Goal: Transaction & Acquisition: Purchase product/service

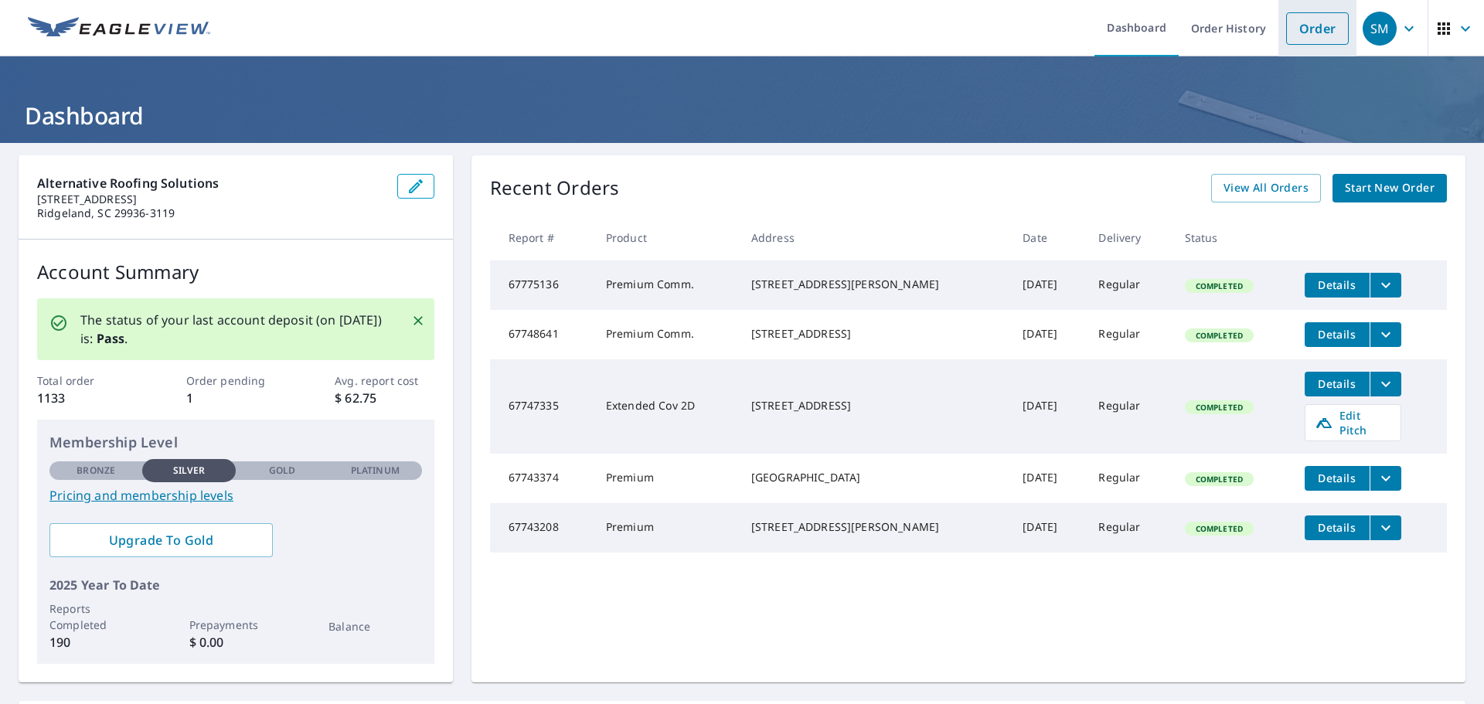
click at [1300, 31] on link "Order" at bounding box center [1317, 28] width 63 height 32
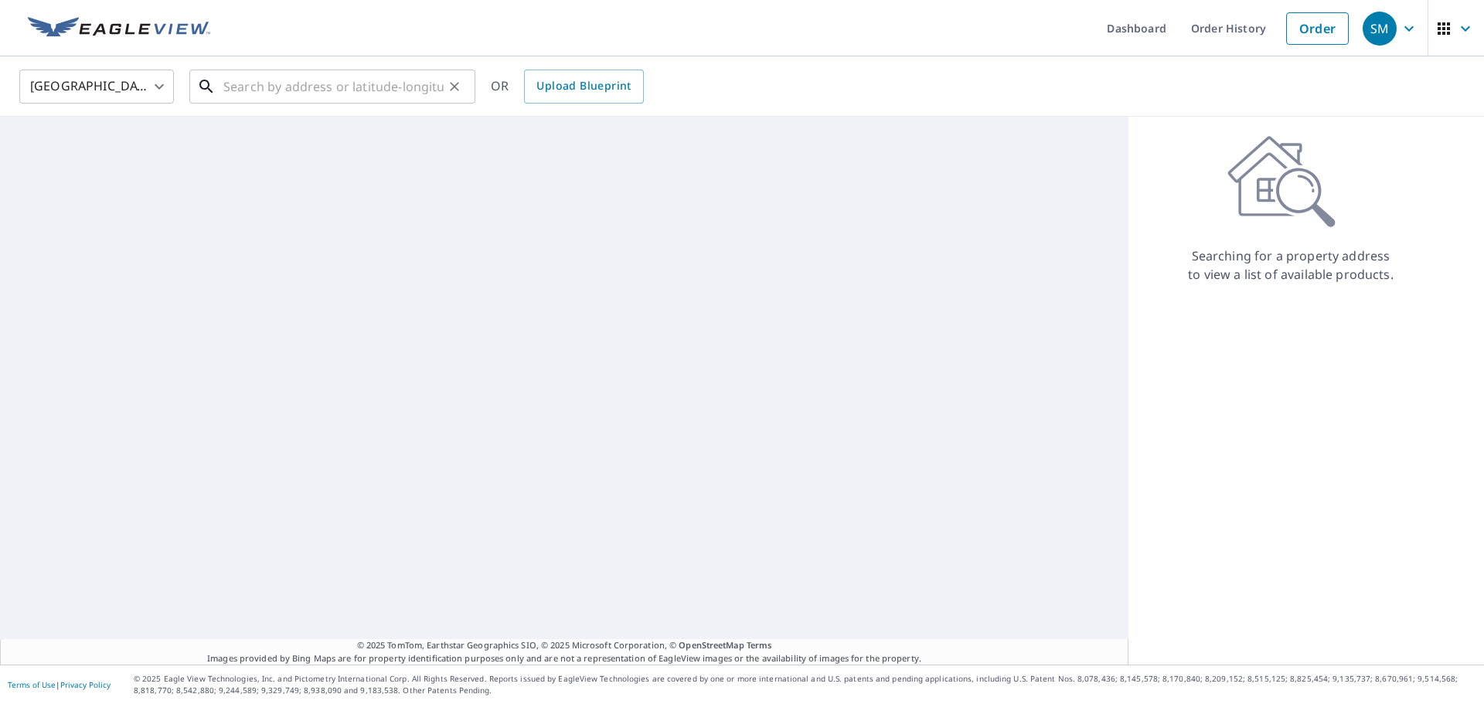
click at [396, 84] on input "text" at bounding box center [333, 86] width 220 height 43
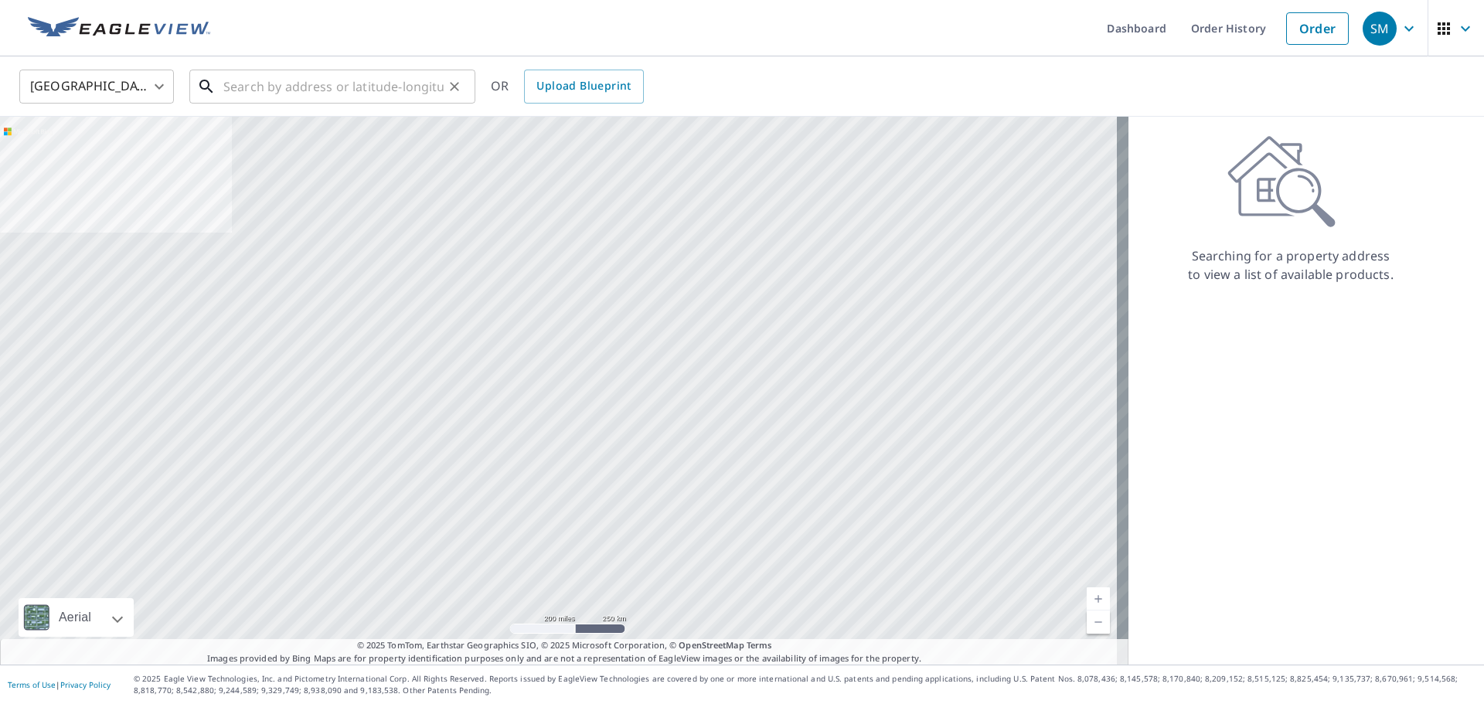
click at [329, 90] on input "text" at bounding box center [333, 86] width 220 height 43
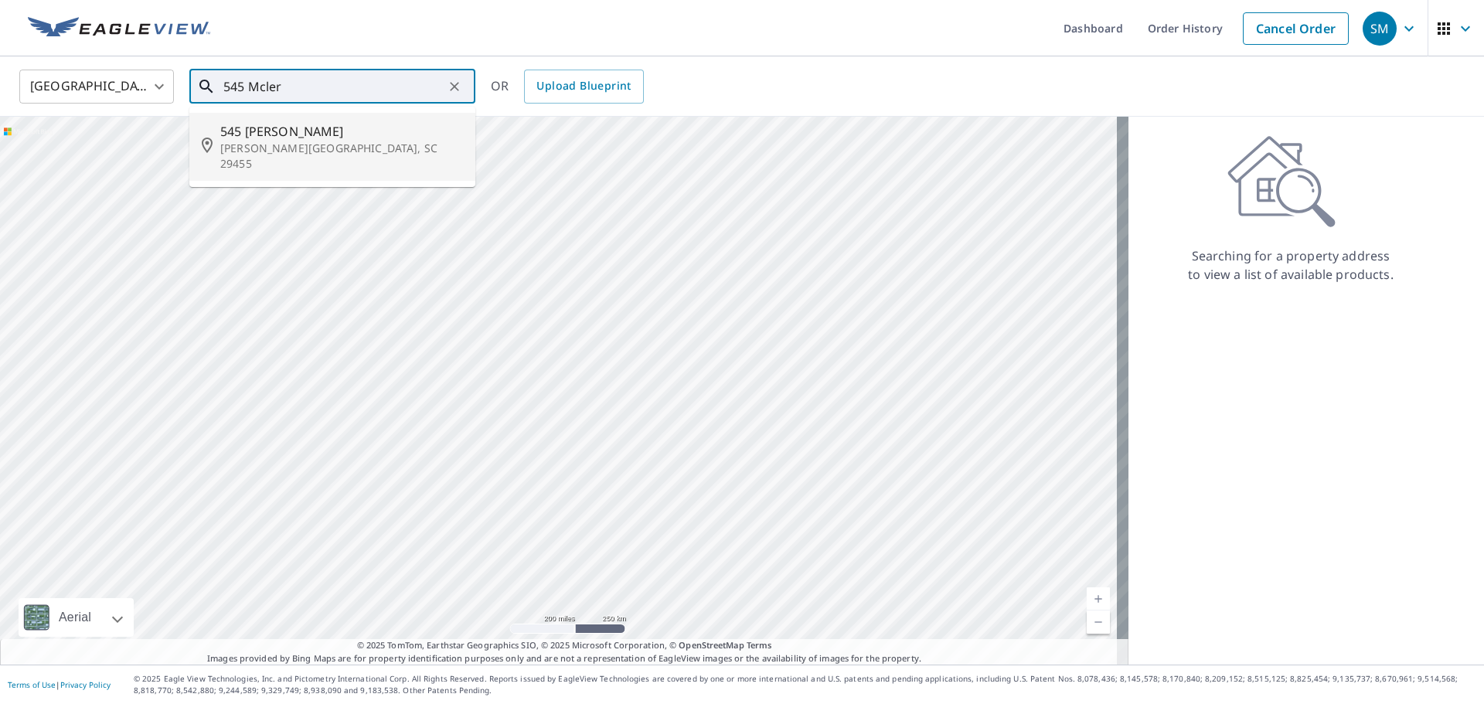
click at [313, 131] on span "545 [PERSON_NAME]" at bounding box center [341, 131] width 243 height 19
type input "[STREET_ADDRESS][PERSON_NAME][PERSON_NAME]"
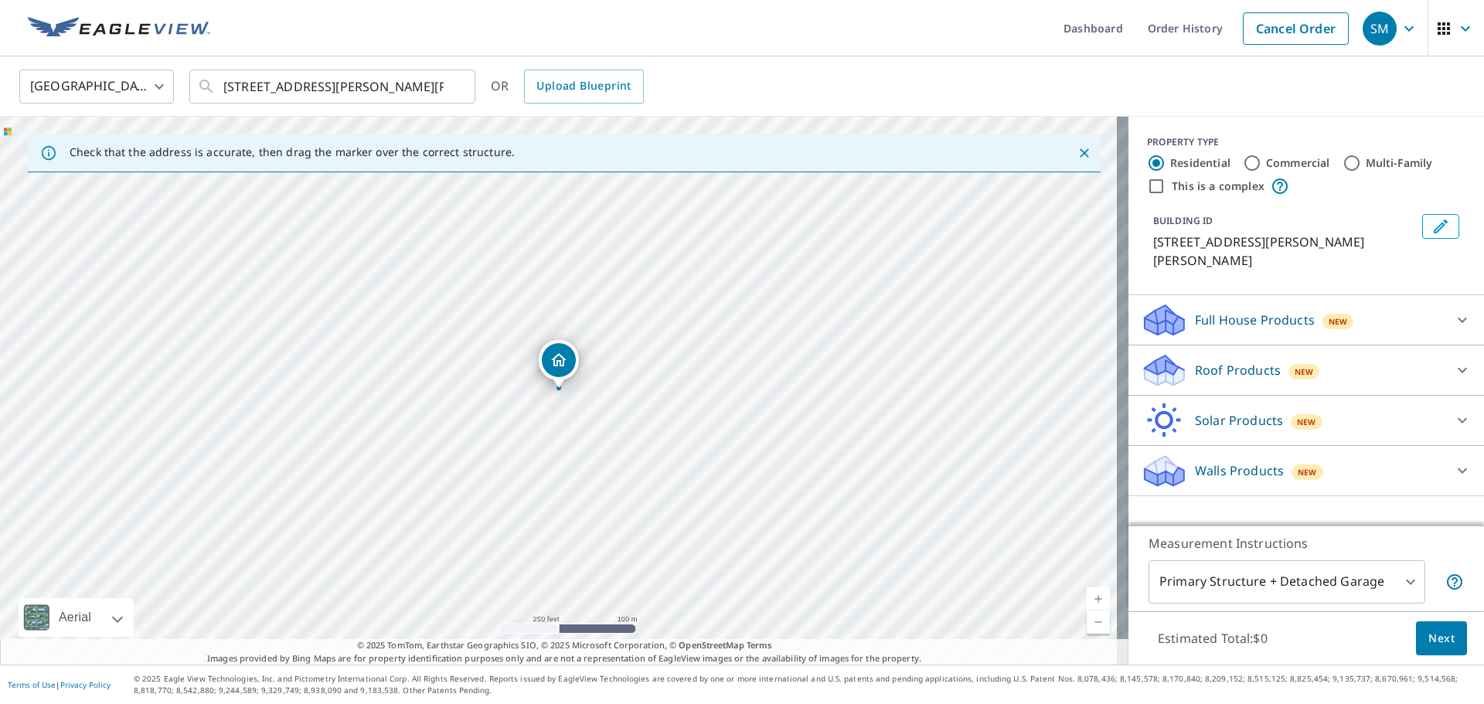
click at [1246, 361] on p "Roof Products" at bounding box center [1238, 370] width 86 height 19
click at [1140, 415] on input "Premium $27.5 - $81.25" at bounding box center [1151, 410] width 23 height 19
checkbox input "true"
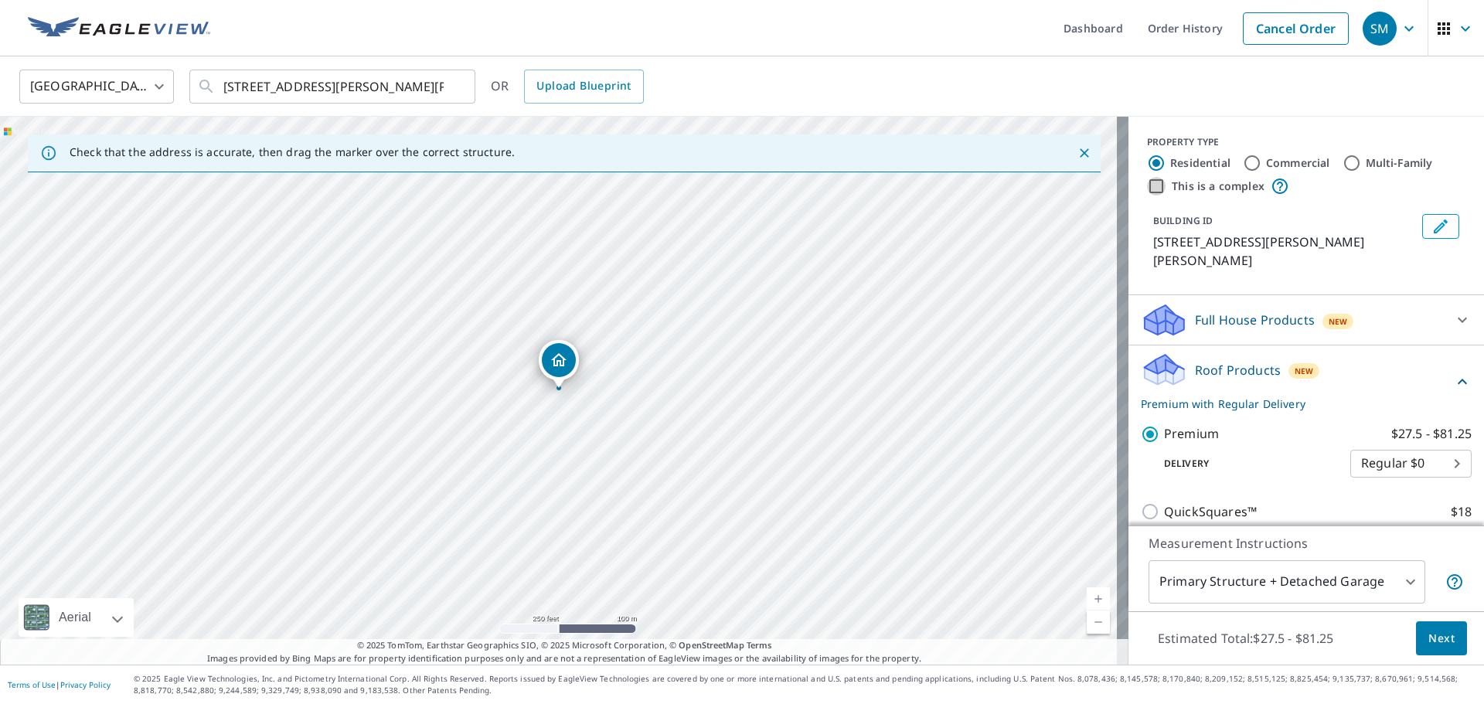
click at [1147, 185] on input "This is a complex" at bounding box center [1156, 186] width 19 height 19
checkbox input "true"
radio input "false"
radio input "true"
type input "4"
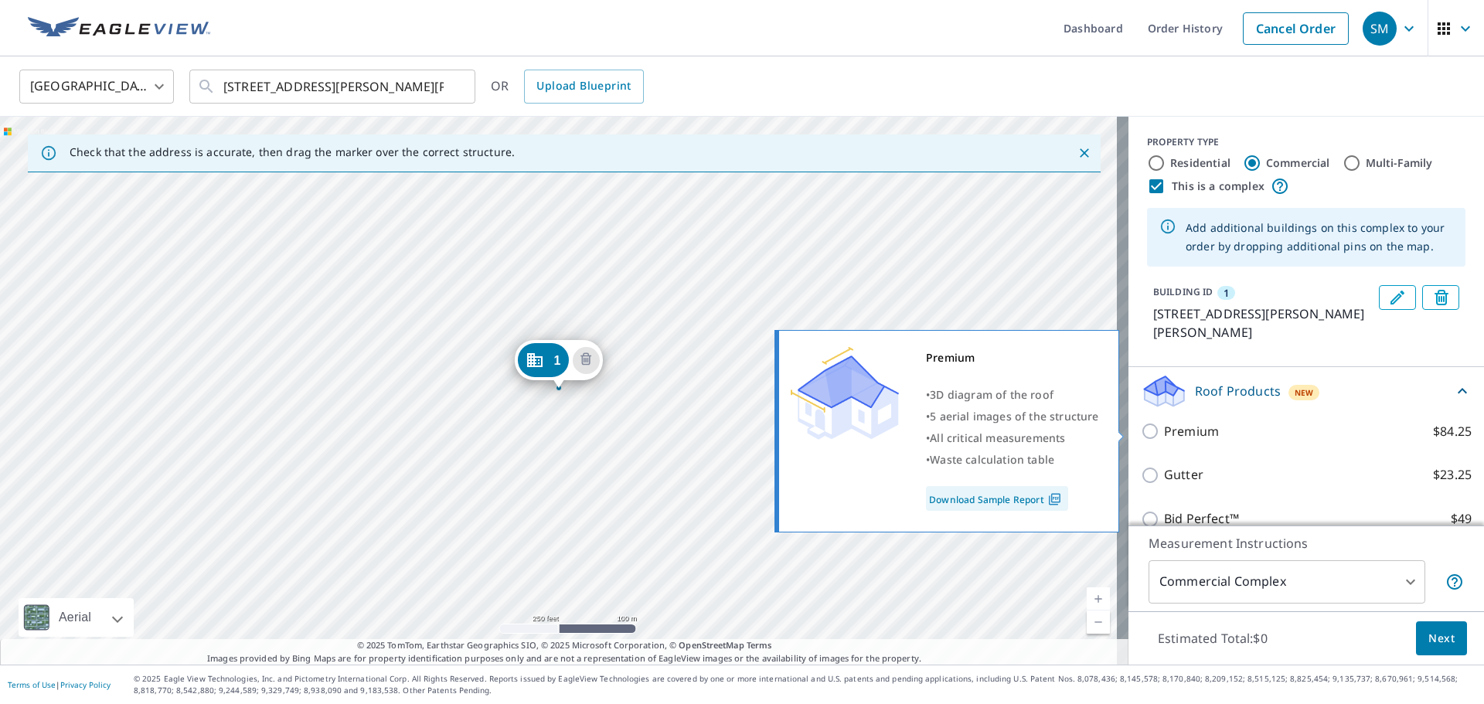
click at [1140, 431] on input "Premium $84.25" at bounding box center [1151, 431] width 23 height 19
checkbox input "true"
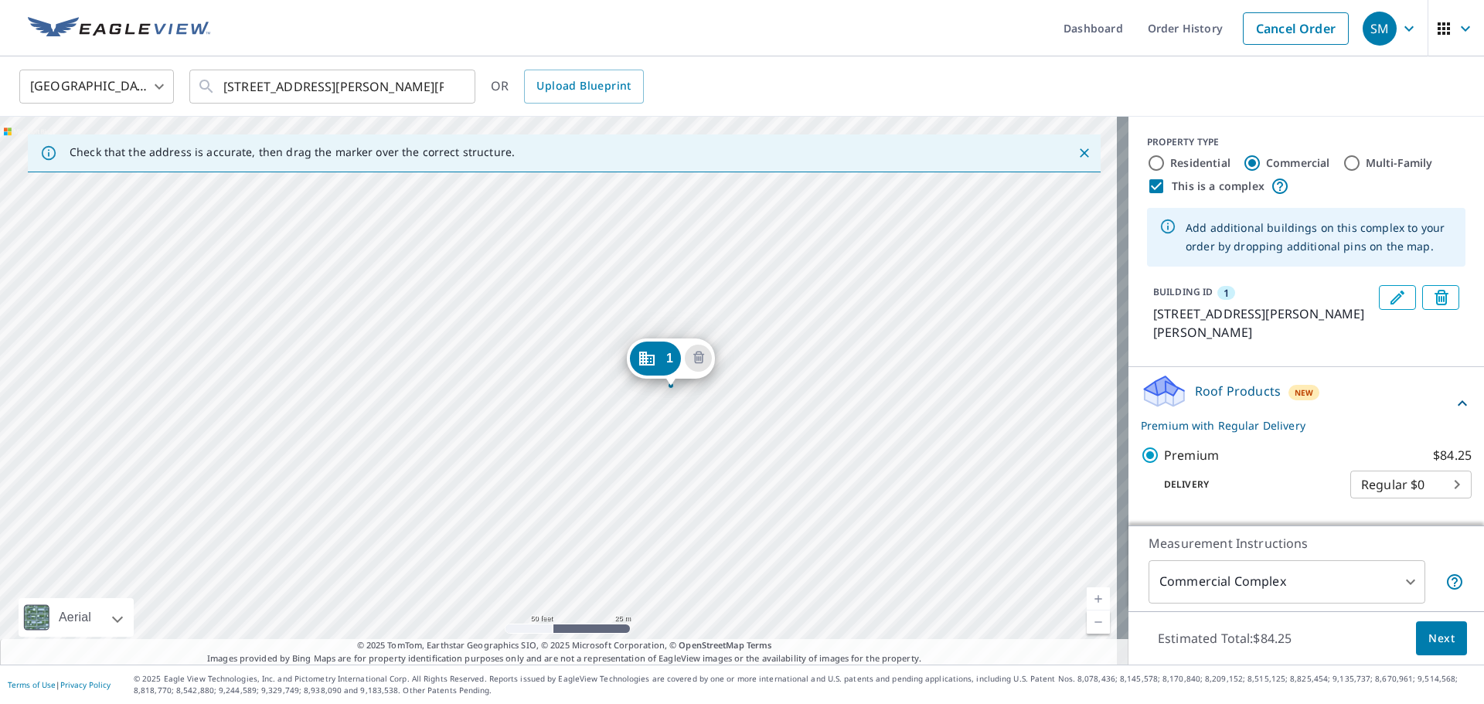
drag, startPoint x: 698, startPoint y: 357, endPoint x: 666, endPoint y: 438, distance: 87.4
click at [666, 438] on div "1 [STREET_ADDRESS][PERSON_NAME][PERSON_NAME]" at bounding box center [564, 391] width 1128 height 548
click at [1428, 630] on span "Next" at bounding box center [1441, 638] width 26 height 19
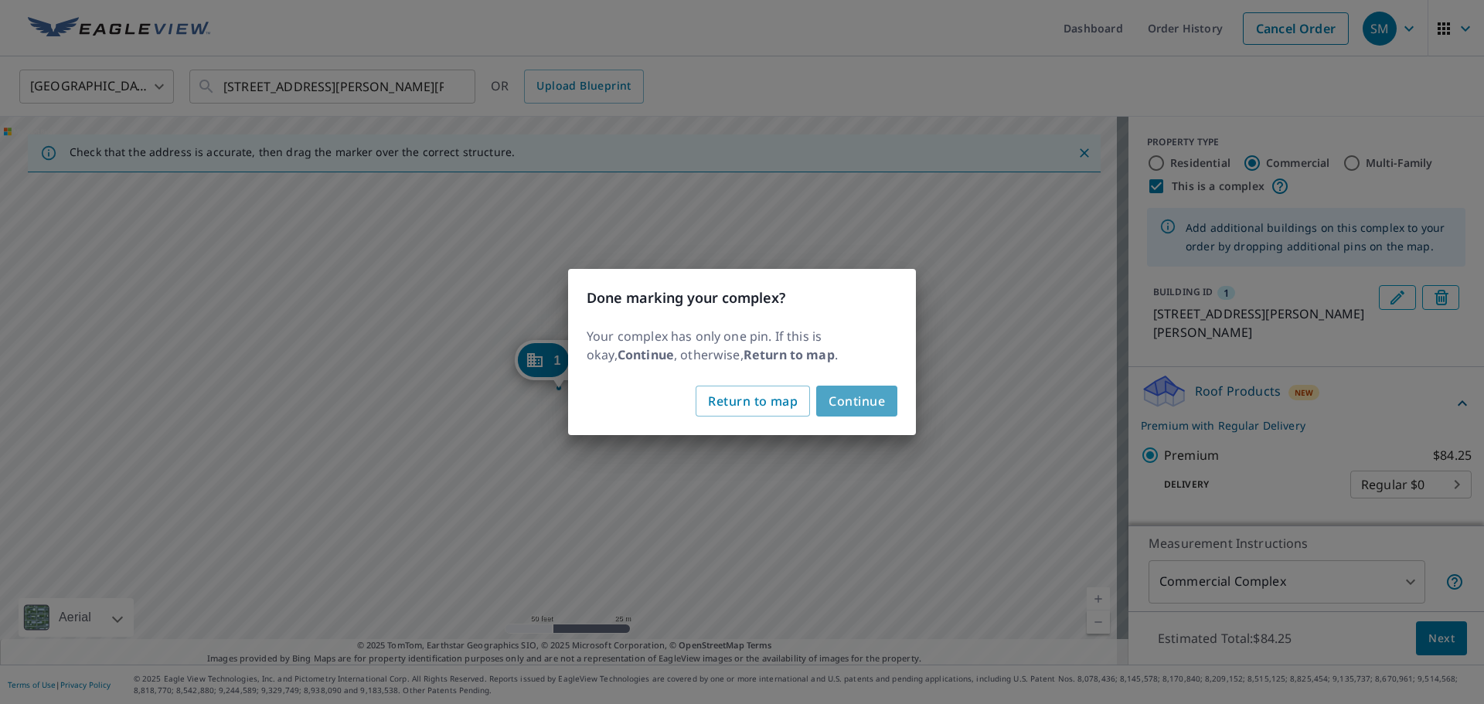
click at [856, 397] on span "Continue" at bounding box center [856, 401] width 56 height 22
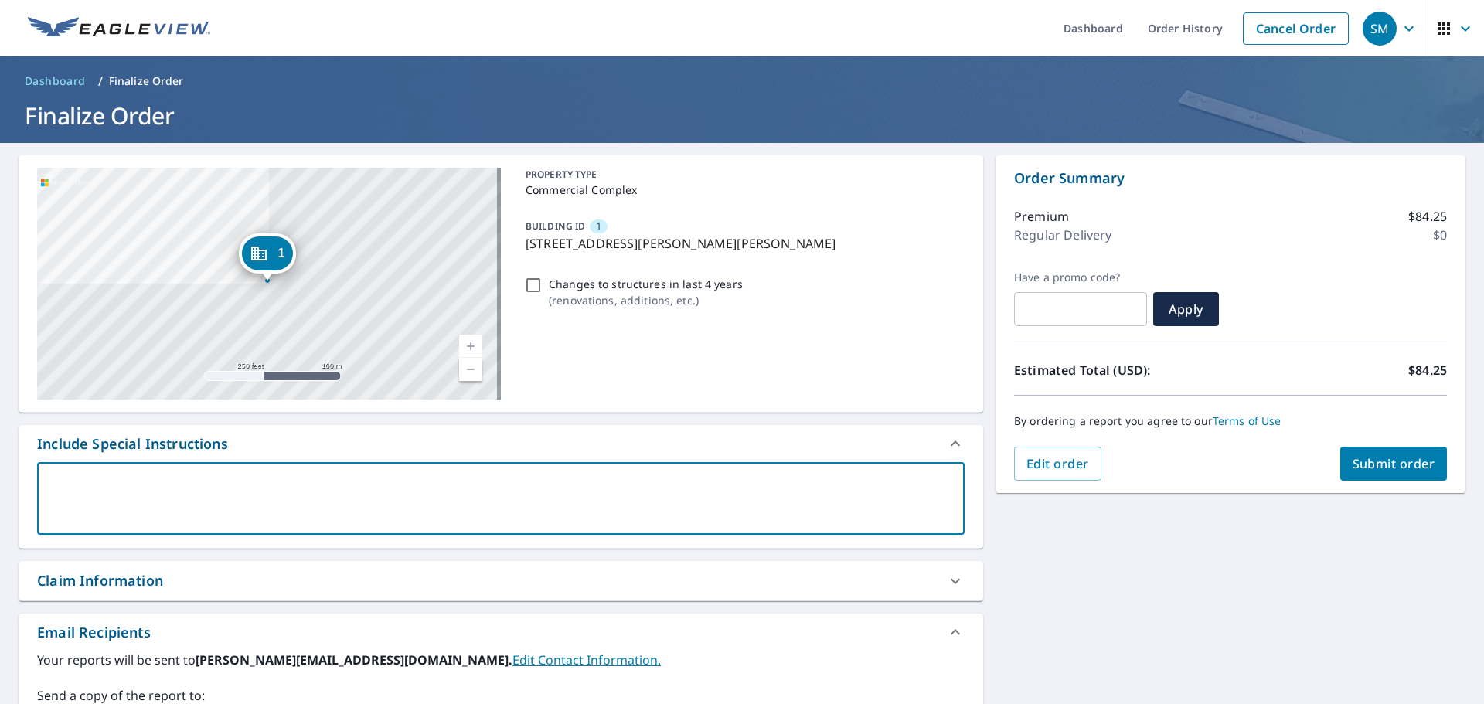
click at [215, 479] on textarea at bounding box center [501, 499] width 906 height 44
type textarea "i"
type textarea "x"
type textarea "I"
type textarea "x"
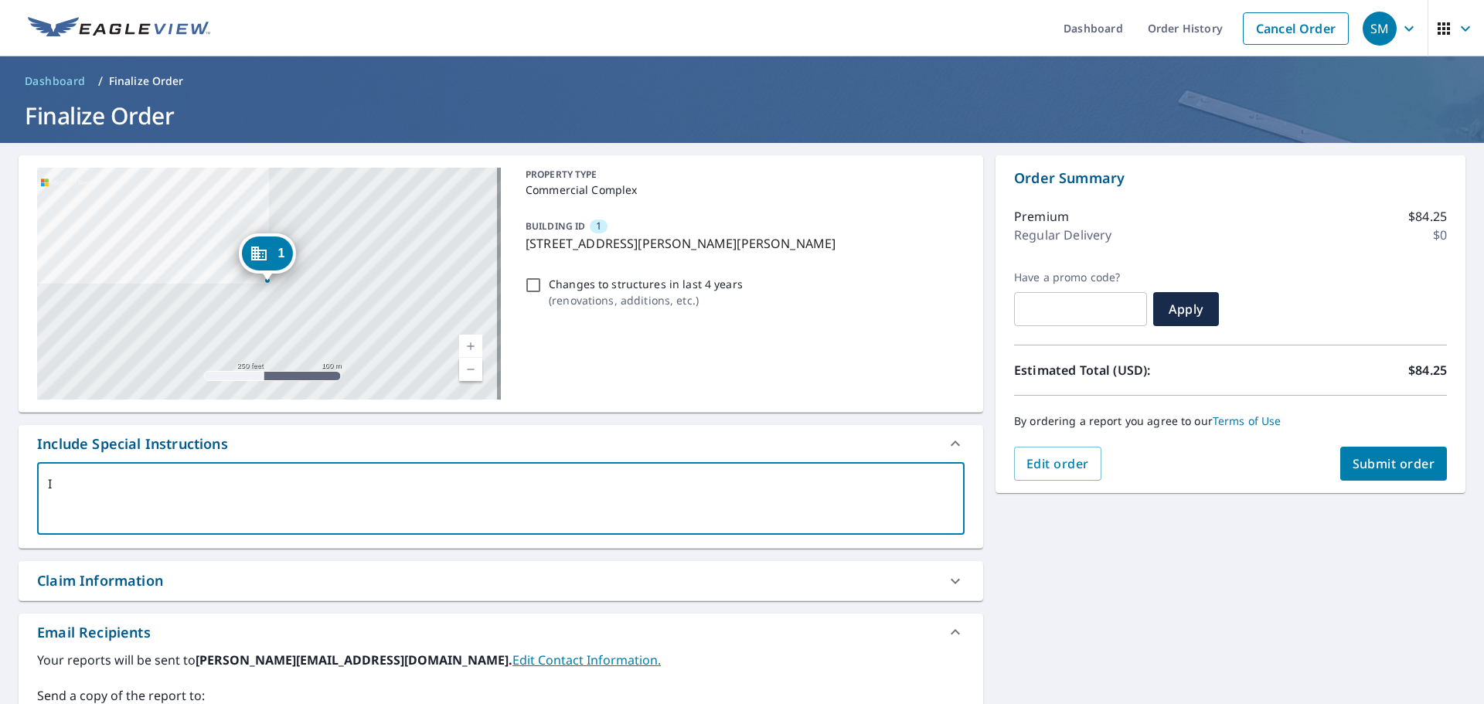
type textarea "I"
type textarea "x"
type textarea "I n"
type textarea "x"
type textarea "I ne"
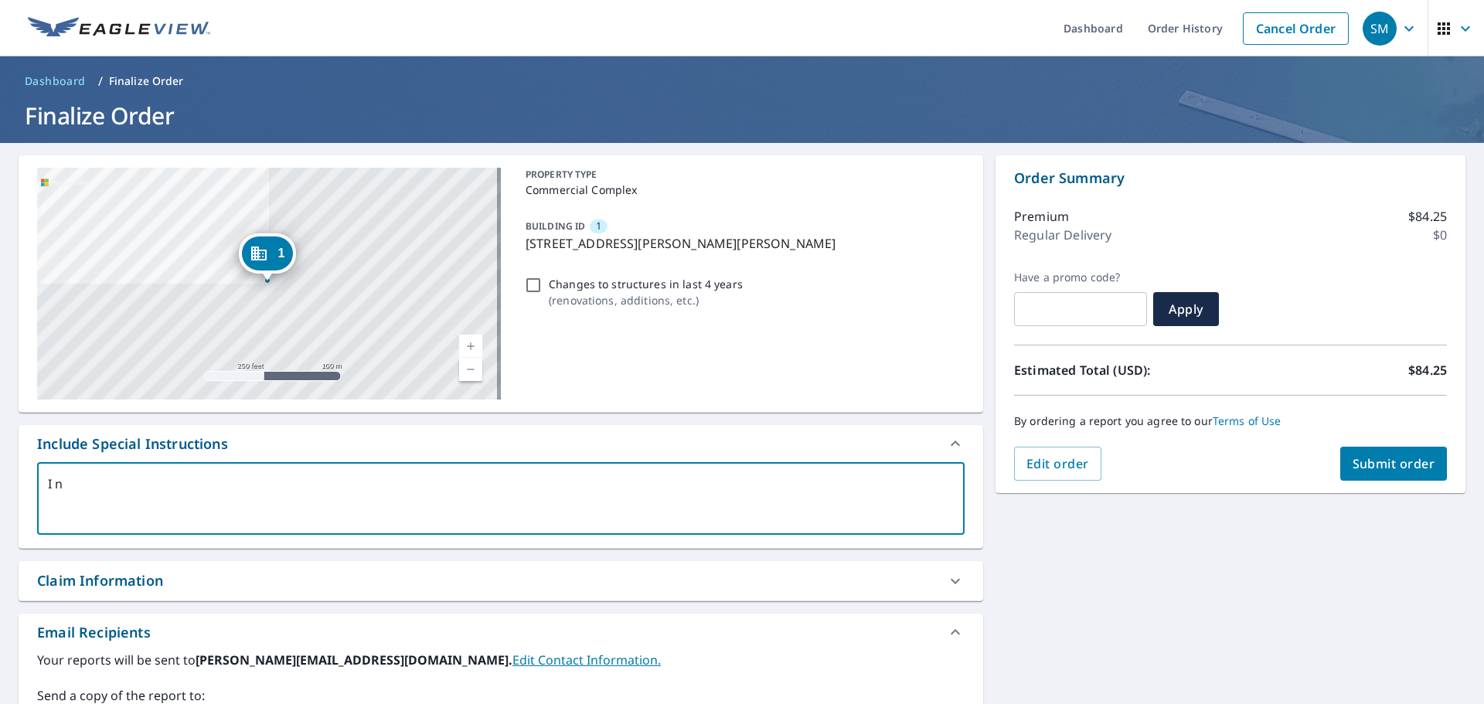
type textarea "x"
type textarea "I nen"
type textarea "x"
type textarea "I ne"
type textarea "x"
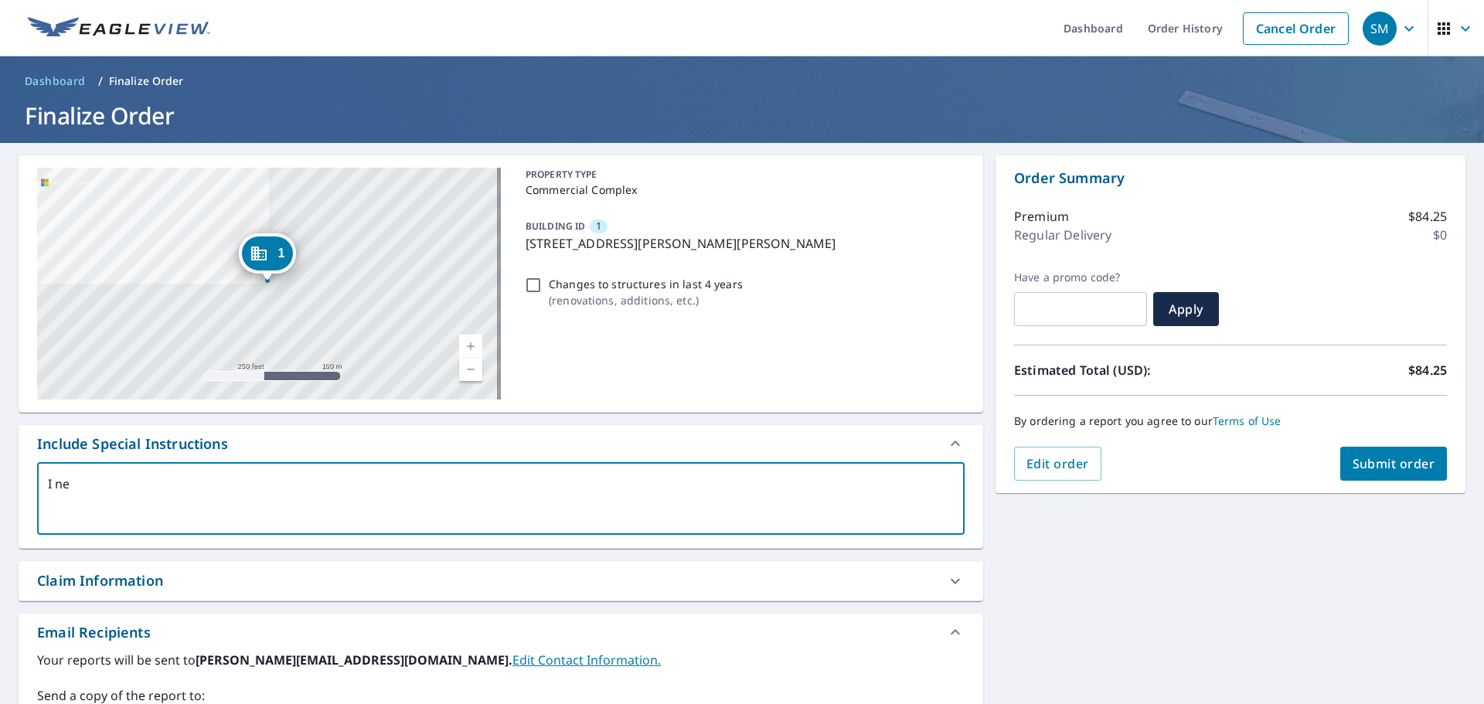
type textarea "I nee"
type textarea "x"
type textarea "I neee"
type textarea "x"
type textarea "I neeed"
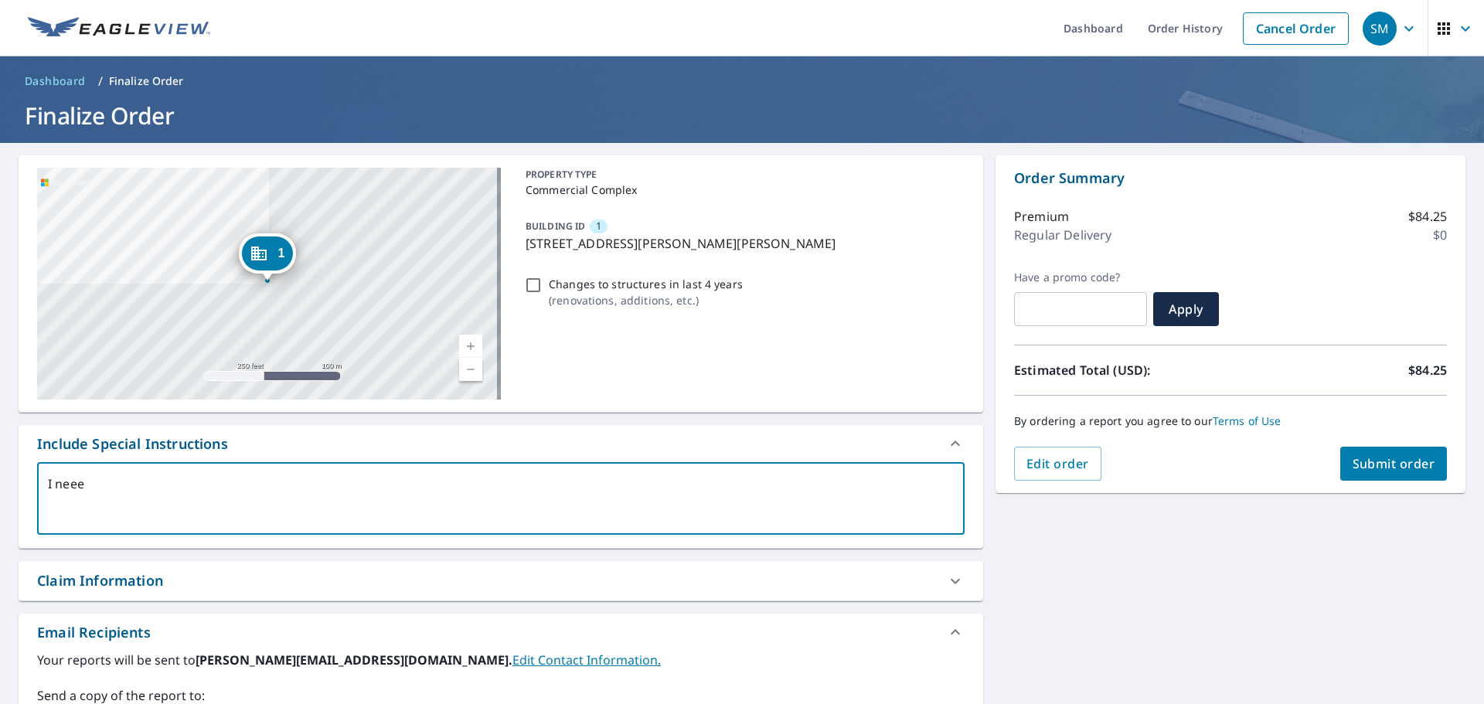
type textarea "x"
type textarea "I neeed"
type textarea "x"
type textarea "I neeed"
type textarea "x"
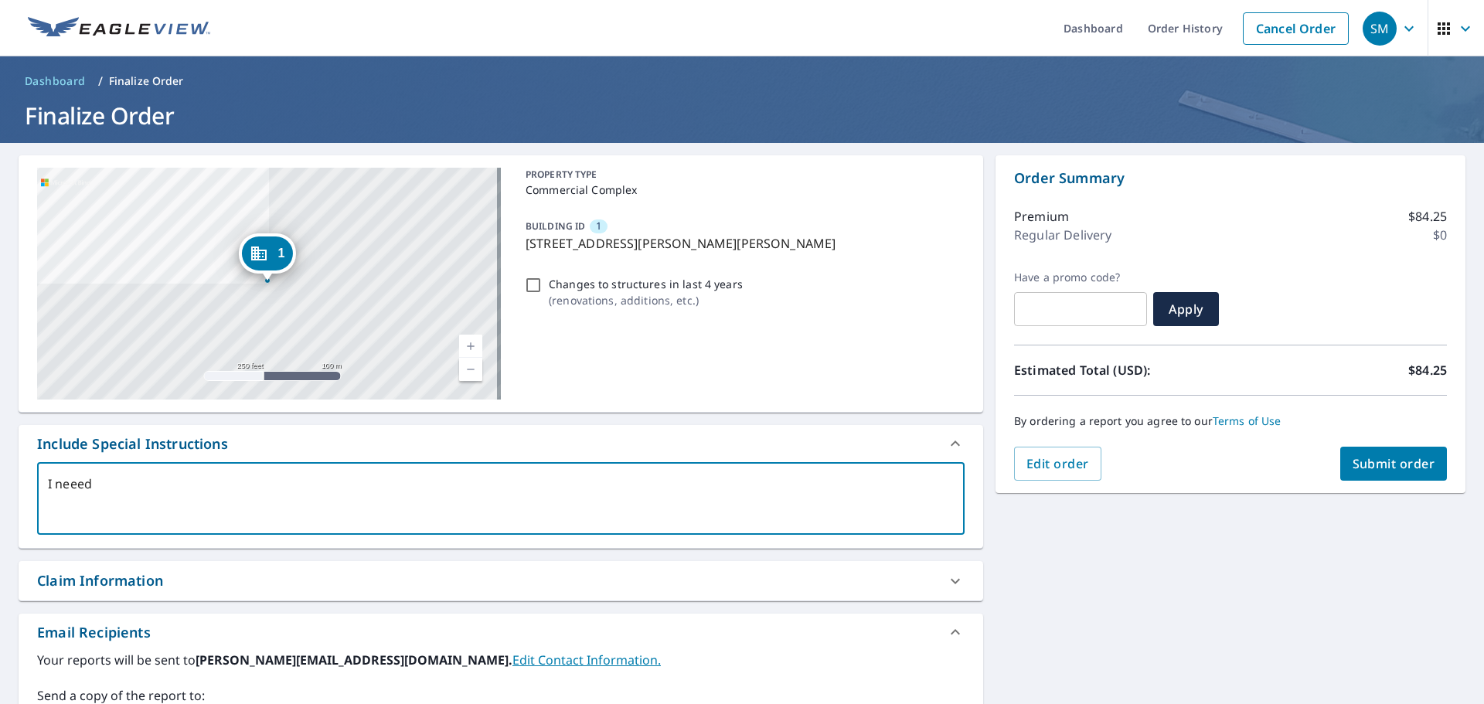
type textarea "I neee"
type textarea "x"
type textarea "I nee"
type textarea "x"
type textarea "I need"
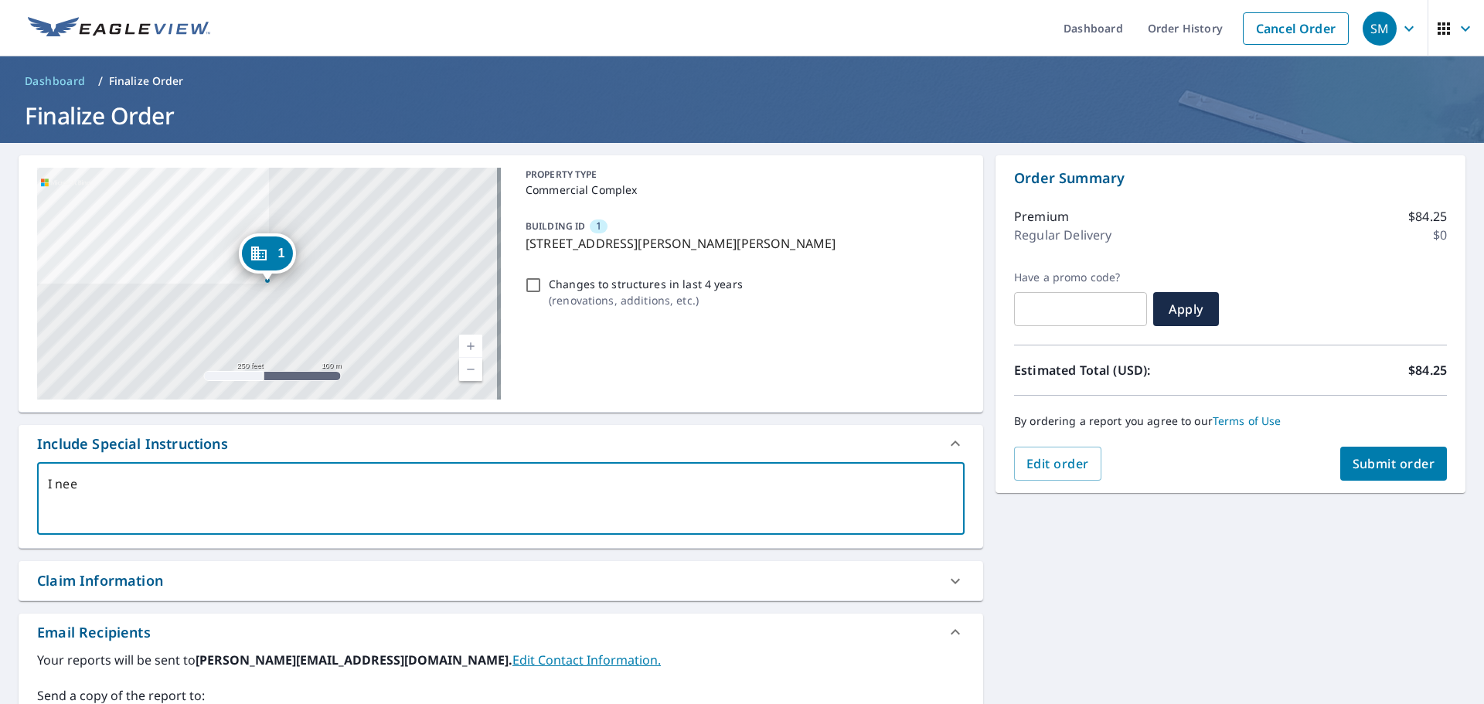
type textarea "x"
type textarea "I need"
type textarea "x"
type textarea "I need a"
type textarea "x"
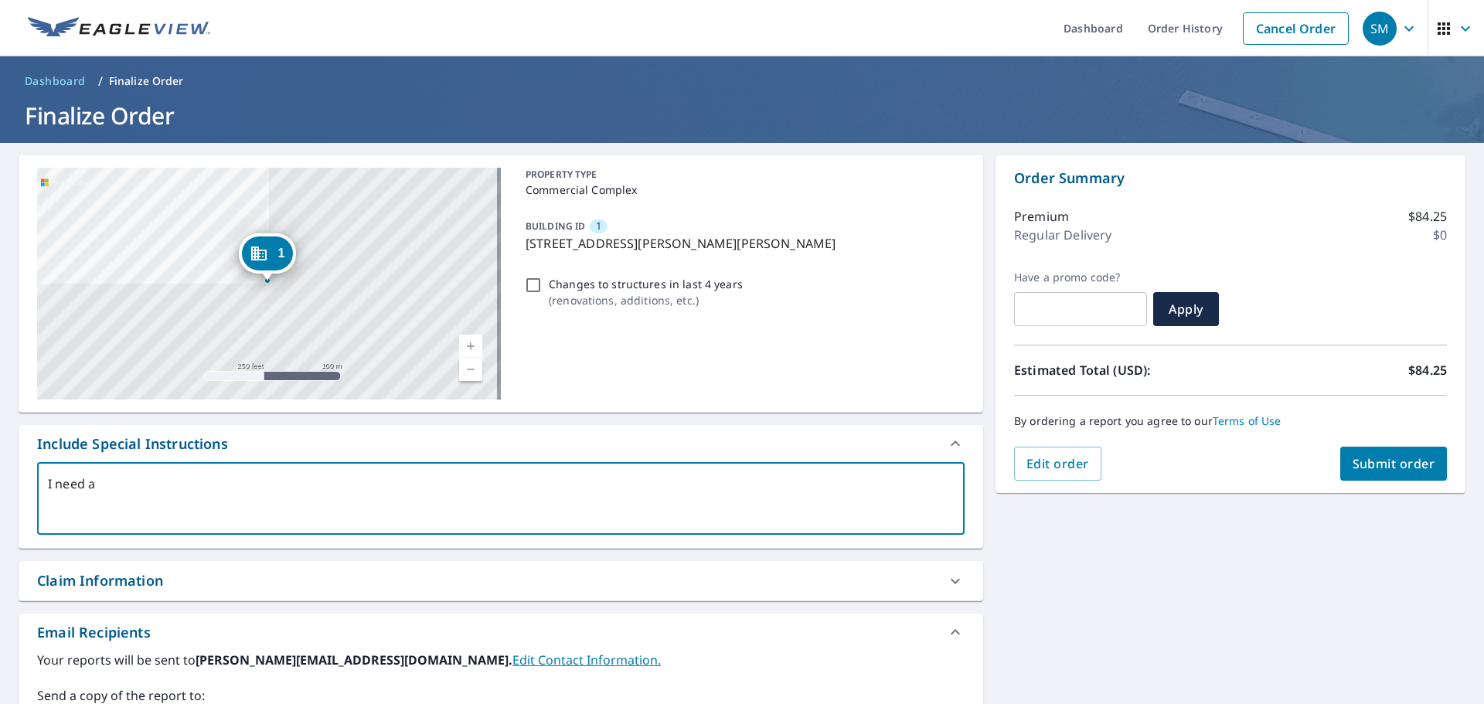
type textarea "I need a"
type textarea "x"
type textarea "I need a m"
type textarea "x"
type textarea "I need a me"
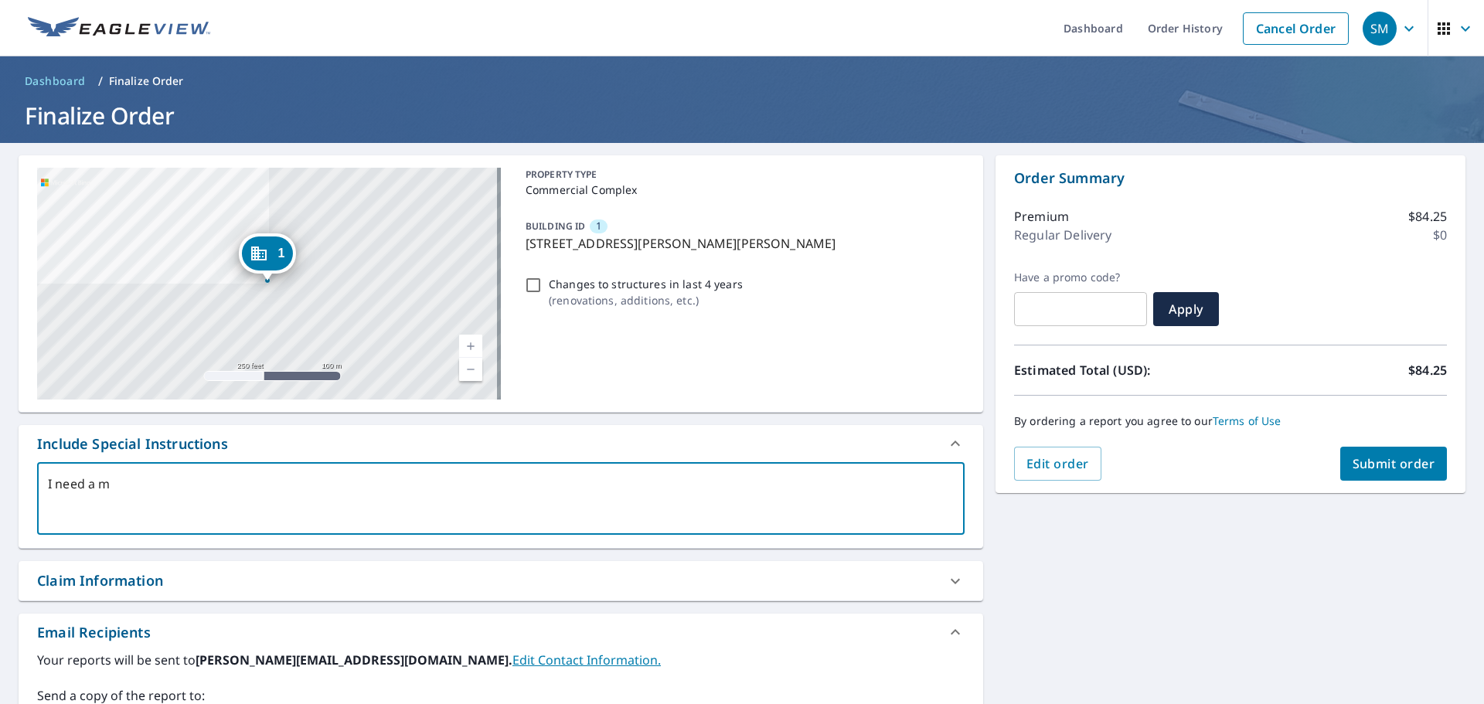
type textarea "x"
type textarea "I need a mea"
type textarea "x"
type textarea "I need a meas"
type textarea "x"
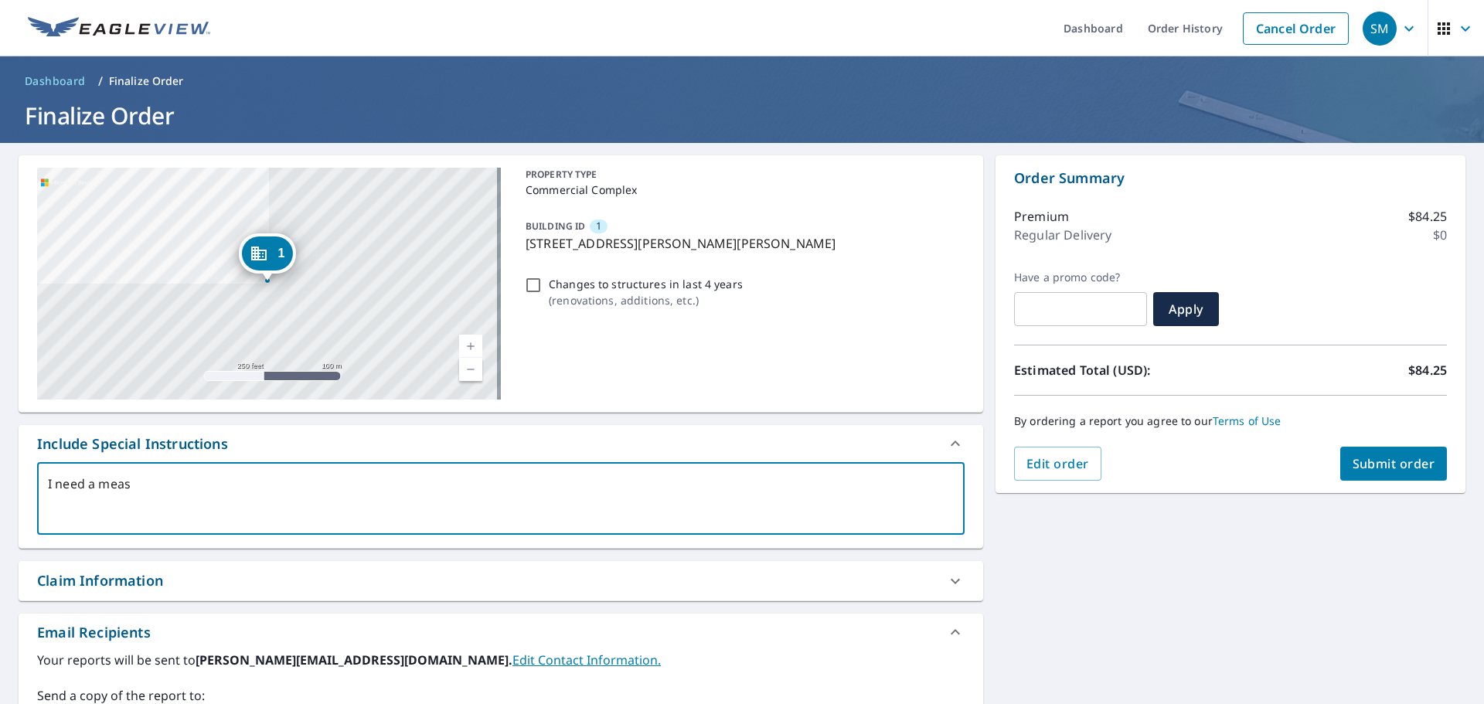
type textarea "I need a measu"
type textarea "x"
type textarea "I need a measur"
type textarea "x"
type textarea "I need a measurm"
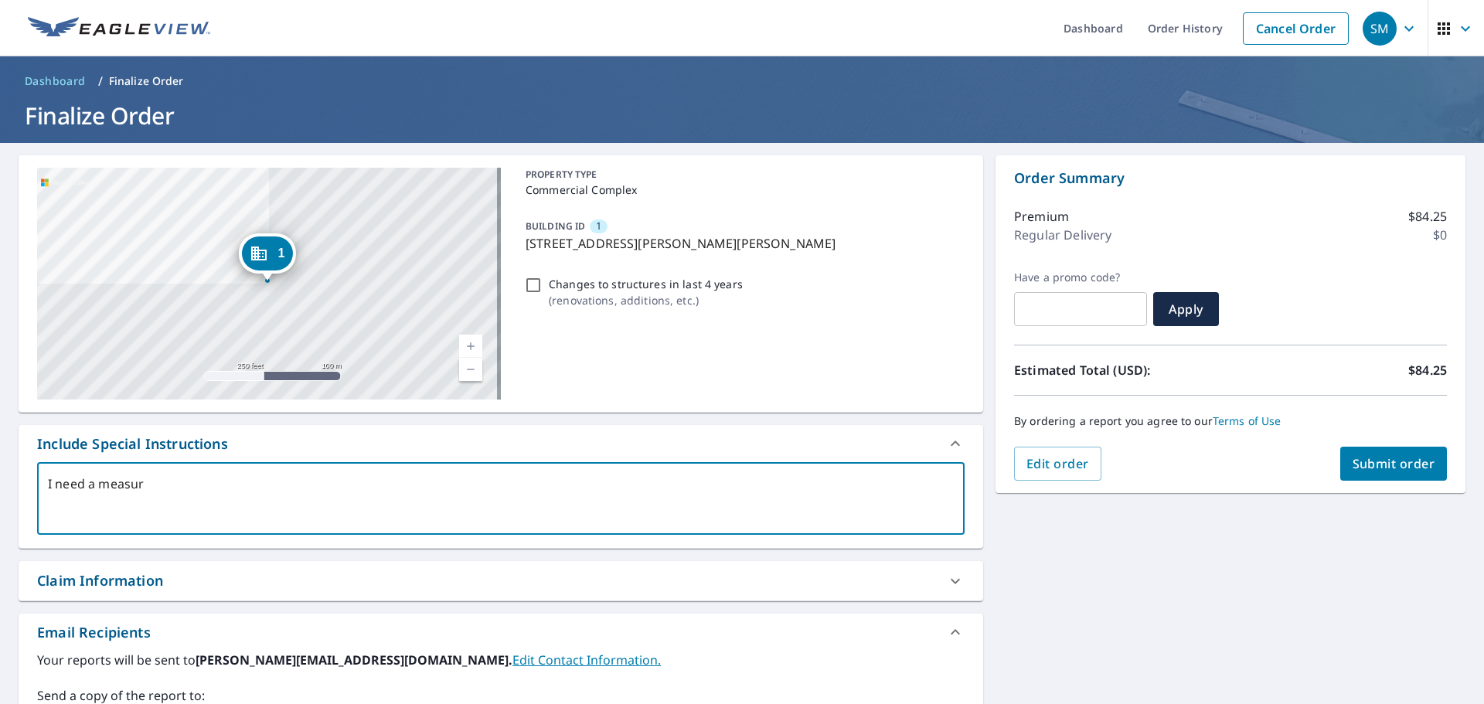
type textarea "x"
type textarea "I need a measurme"
type textarea "x"
type textarea "I need a measurmen"
type textarea "x"
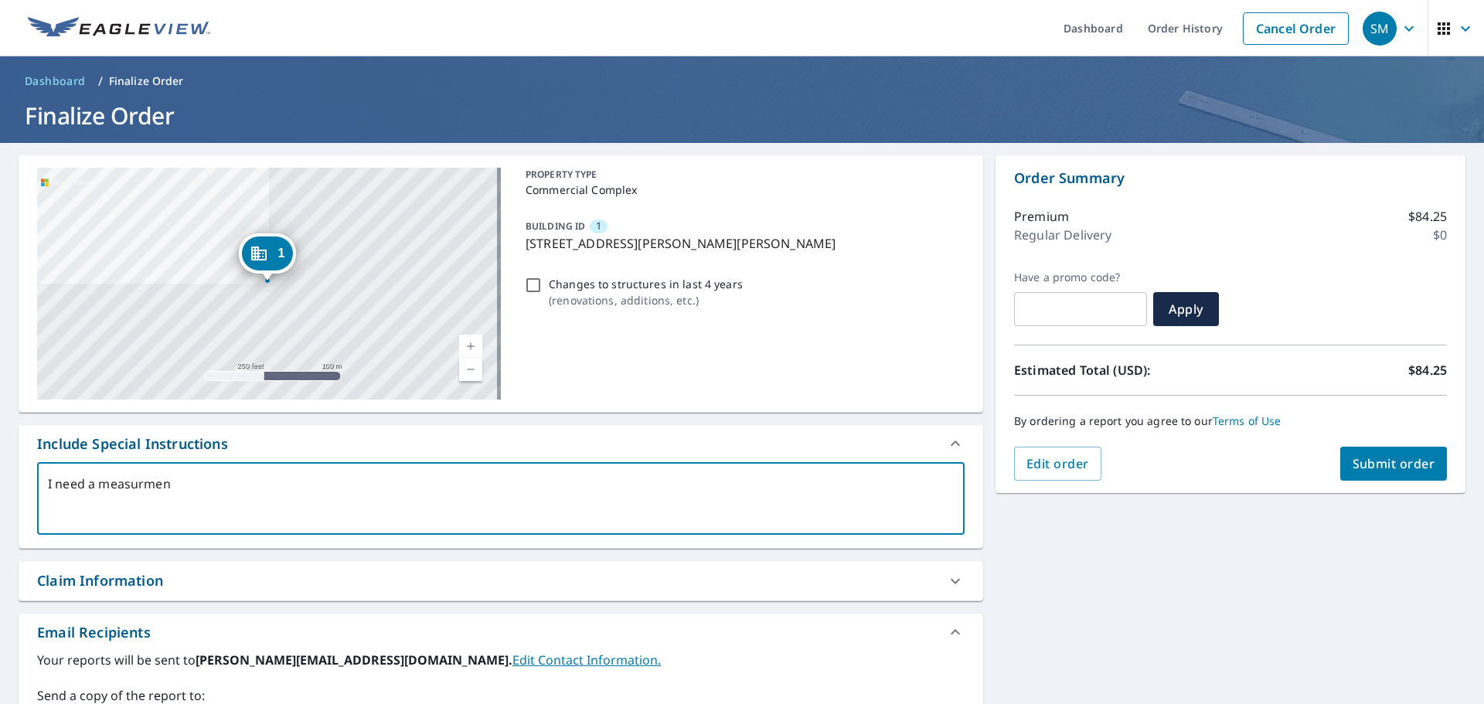
type textarea "I need a measurment"
type textarea "x"
type textarea "I need a measurment"
type textarea "x"
type textarea "I need a measurement"
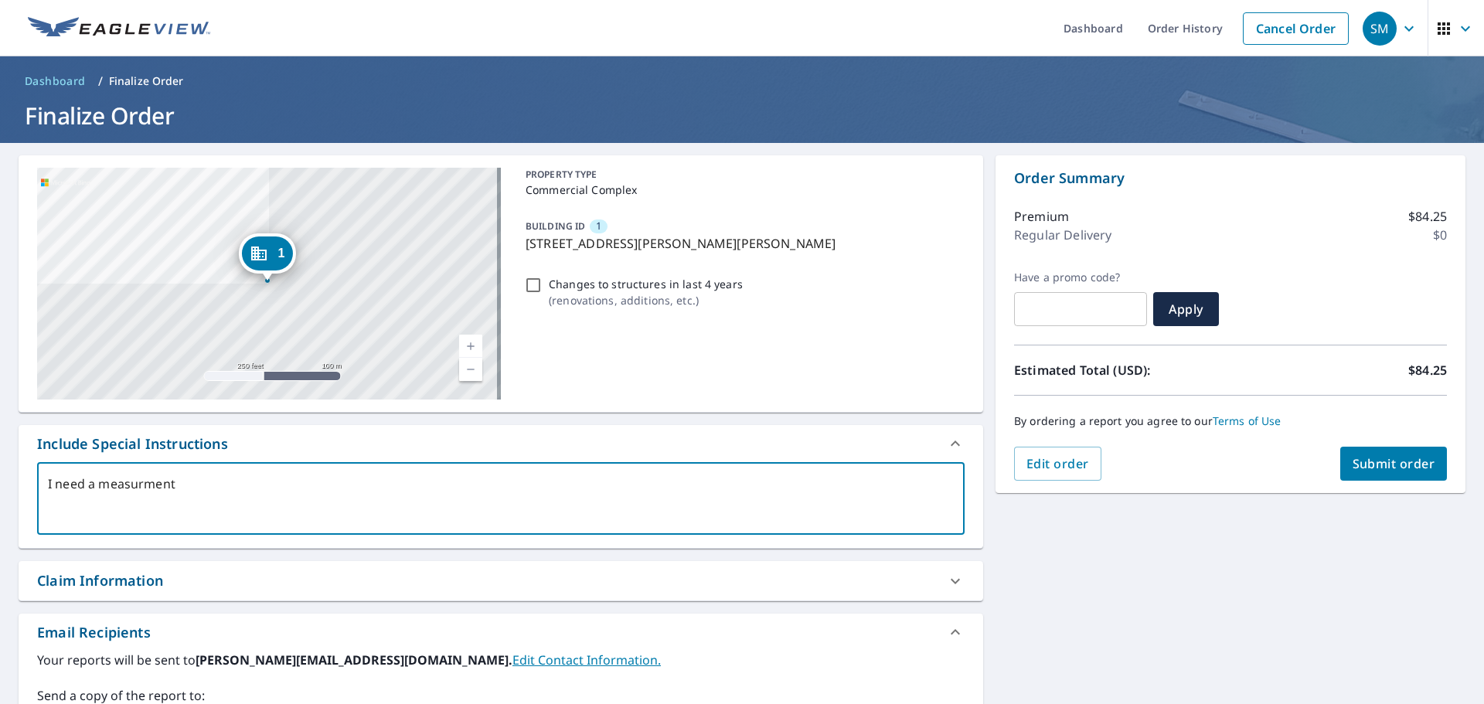
type textarea "x"
type textarea "I need a measurement"
type textarea "x"
type textarea "I need a measurement o"
type textarea "x"
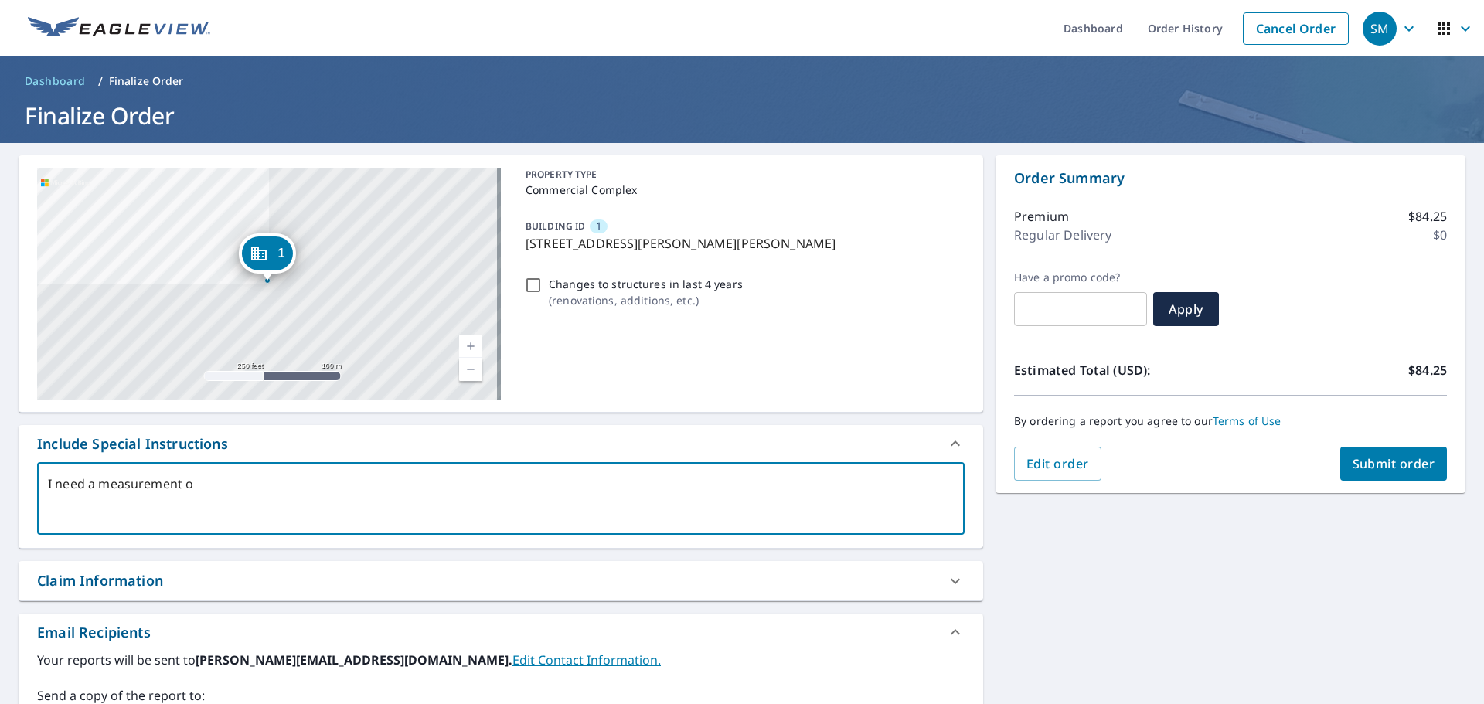
type textarea "I need a measurement of"
type textarea "x"
type textarea "I need a measurement of"
type textarea "x"
type textarea "I need a measurement of t"
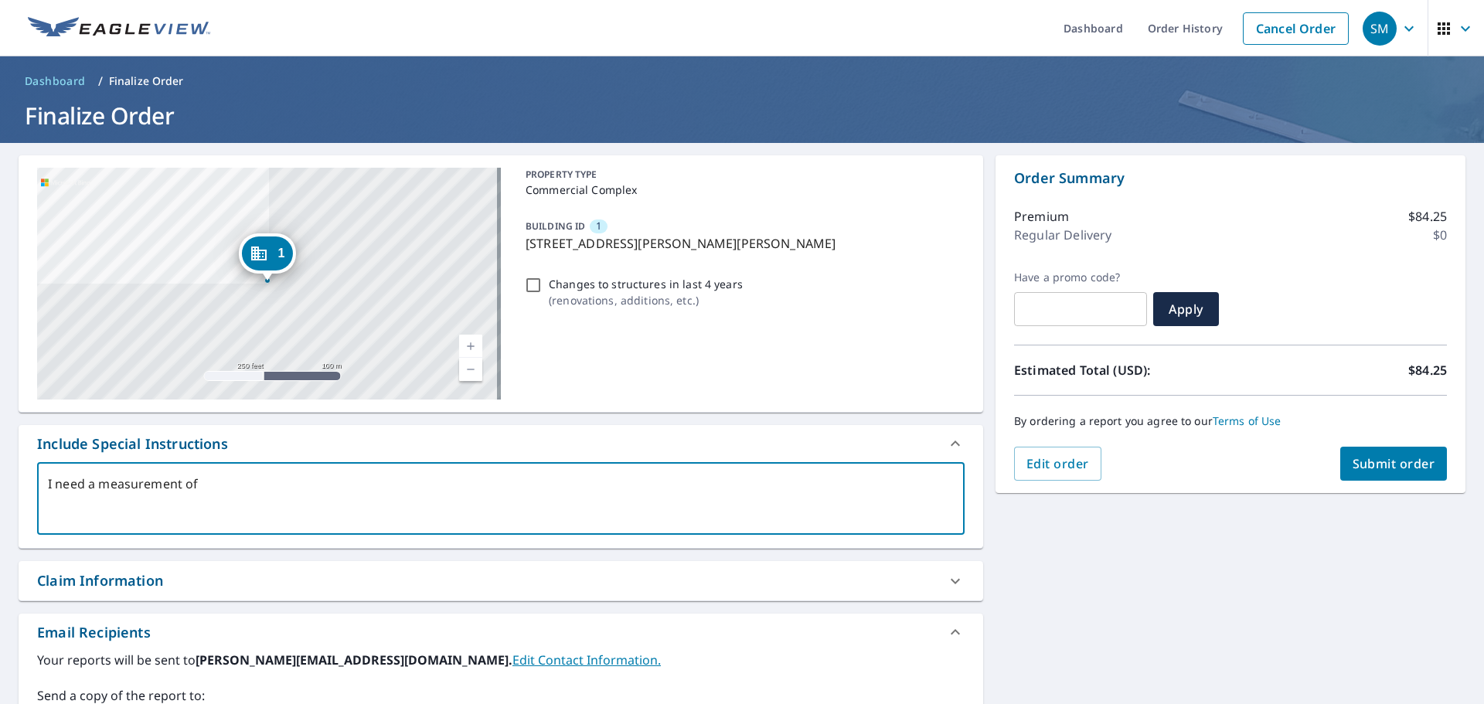
type textarea "x"
type textarea "I need a measurement of th"
type textarea "x"
type textarea "I need a measurement of the"
type textarea "x"
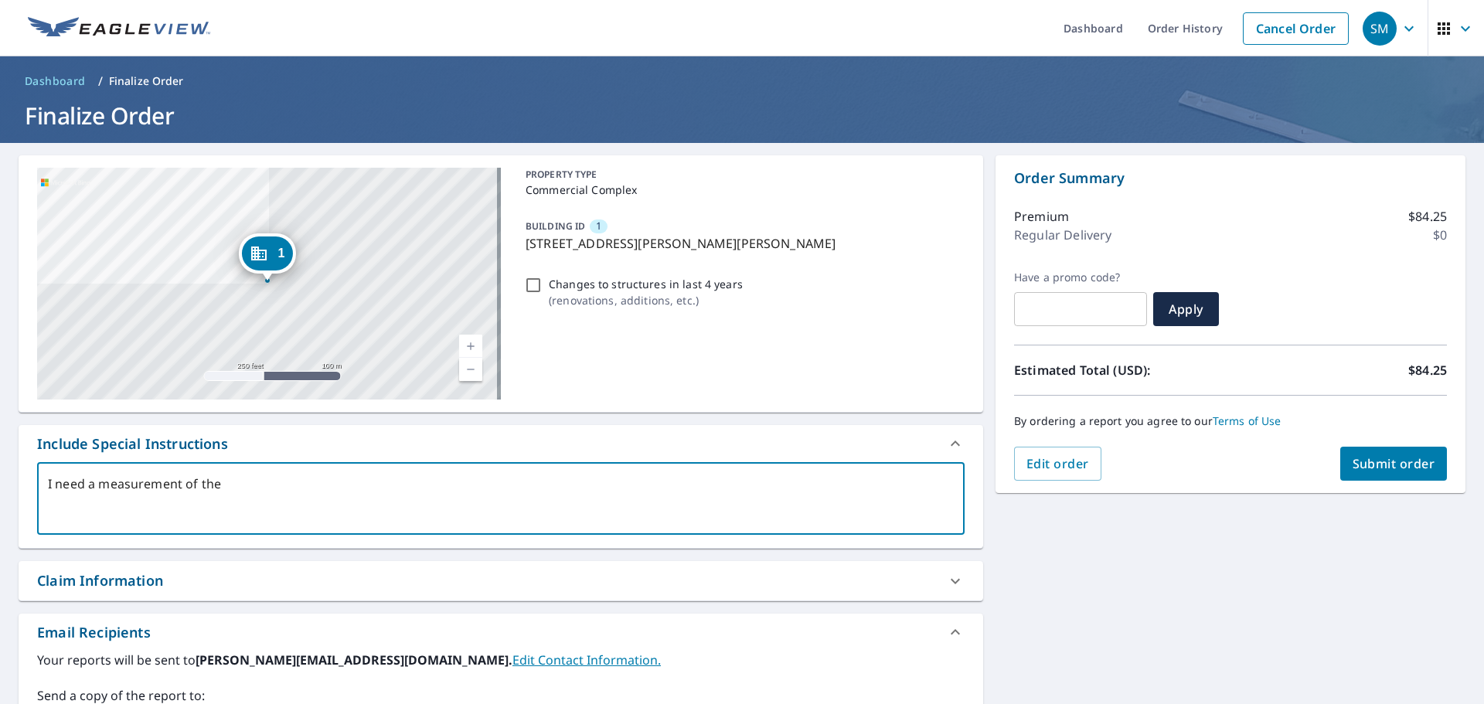
type textarea "I need a measurement of the"
type textarea "x"
type textarea "I need a measurement of the e"
type textarea "x"
type textarea "I need a measurement of the en"
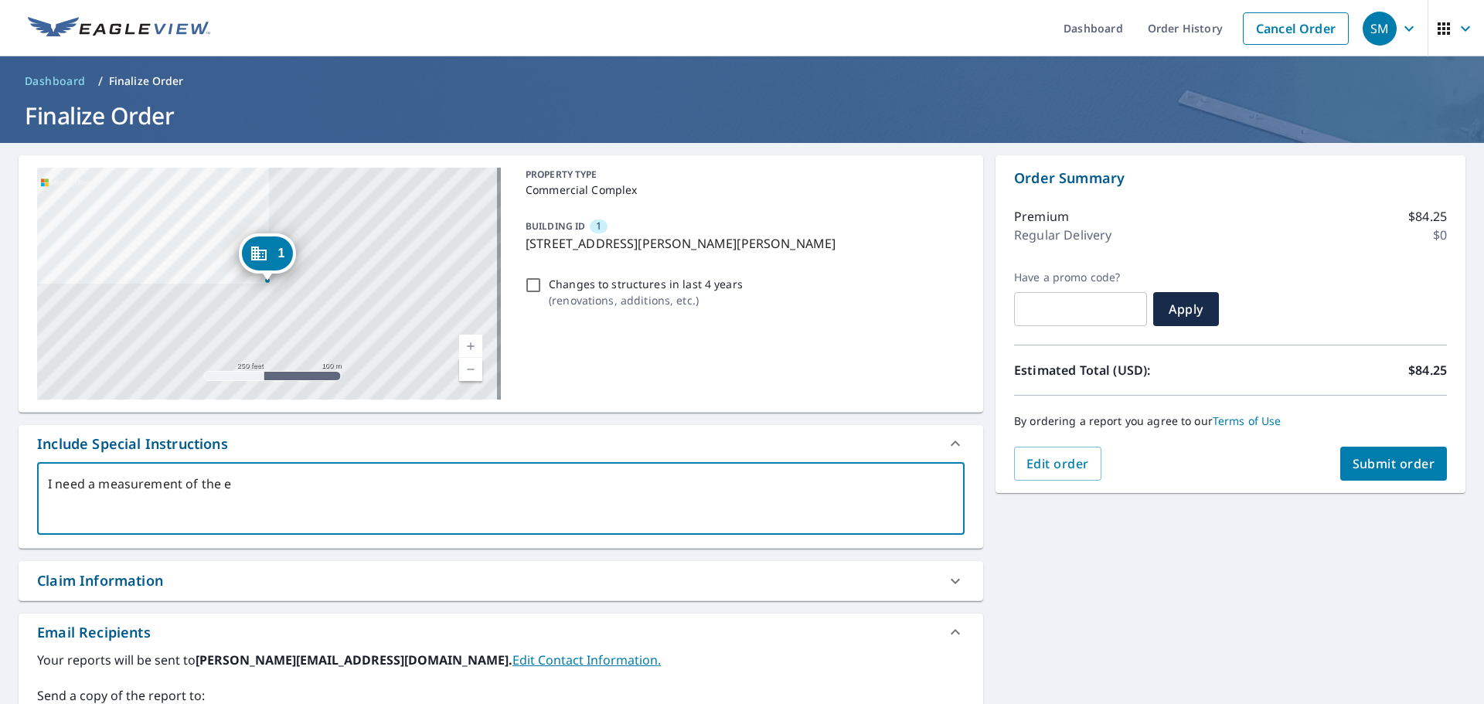
type textarea "x"
type textarea "I need a measurement of the ent"
type textarea "x"
type textarea "I need a measurement of the enti"
type textarea "x"
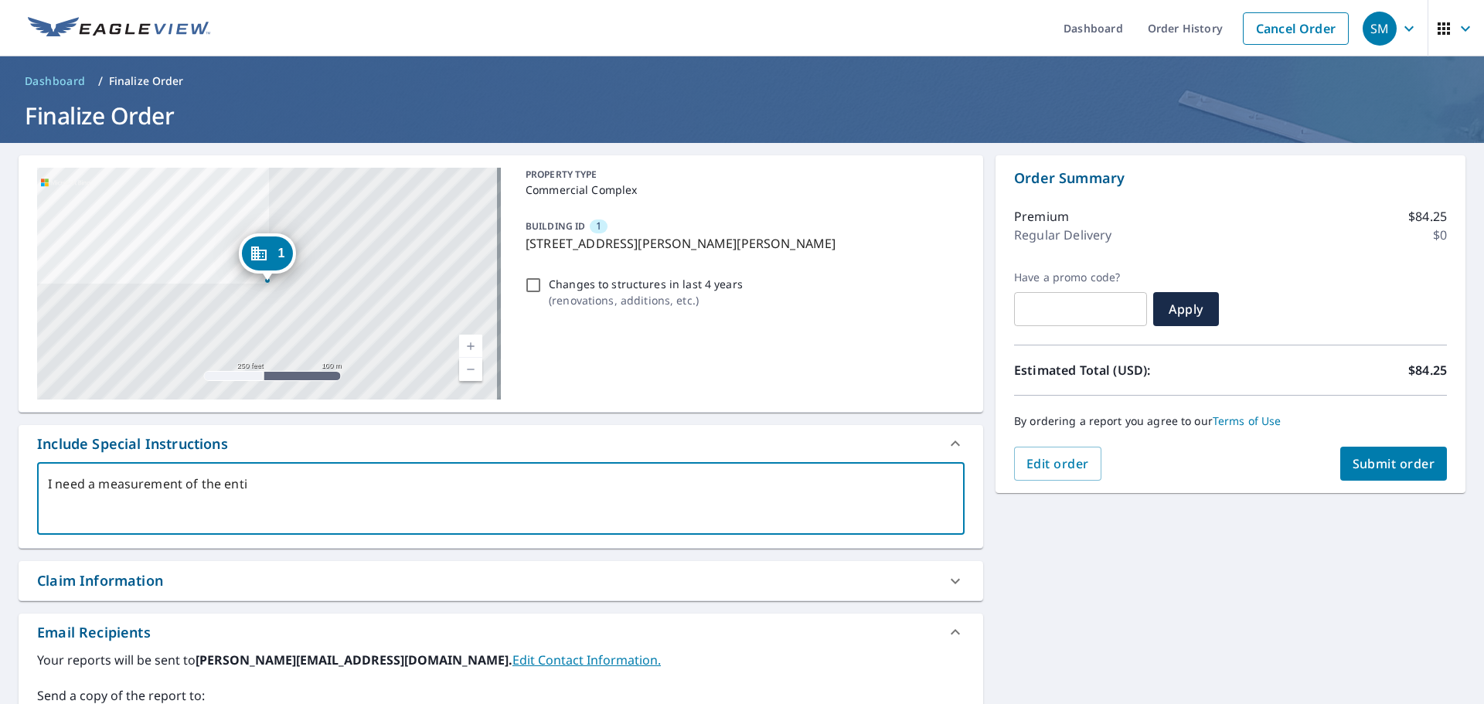
type textarea "I need a measurement of the entir"
type textarea "x"
type textarea "I need a measurement of the entire"
type textarea "x"
type textarea "I need a measurement of the entire"
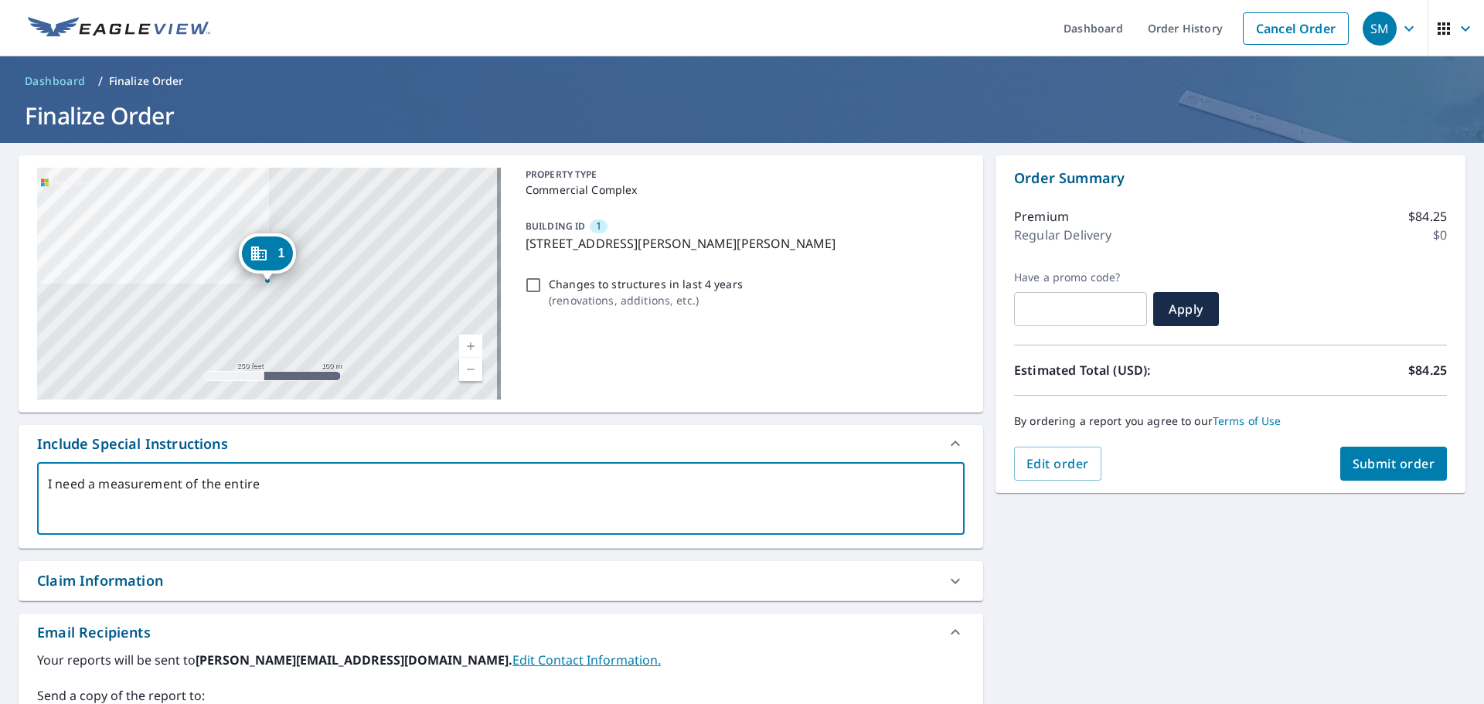
type textarea "x"
type textarea "I need a measurement of the entire b"
type textarea "x"
type textarea "I need a measurement of the entire bu"
type textarea "x"
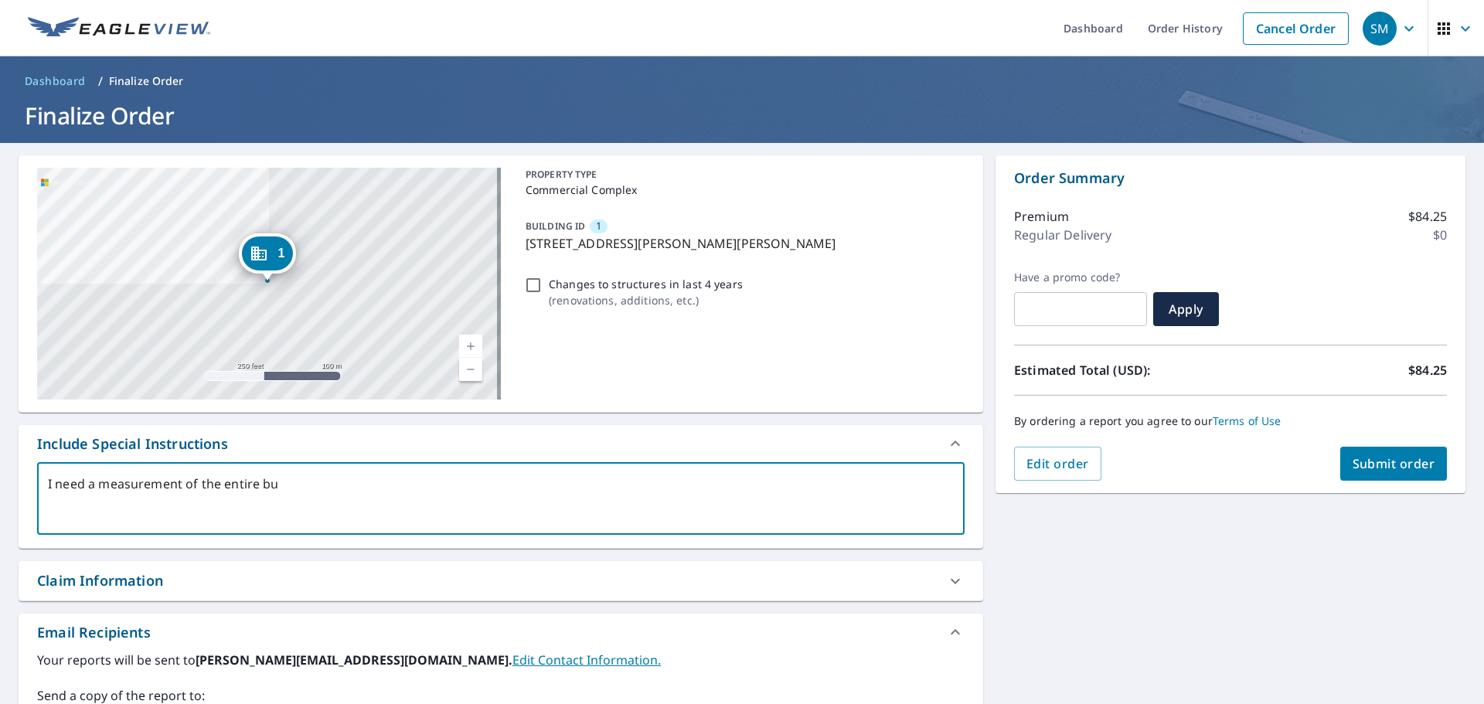
type textarea "I need a measurement of the entire [PERSON_NAME]"
type textarea "x"
type textarea "I need a measurement of the entire buil"
type textarea "x"
type textarea "I need a measurement of the entire build"
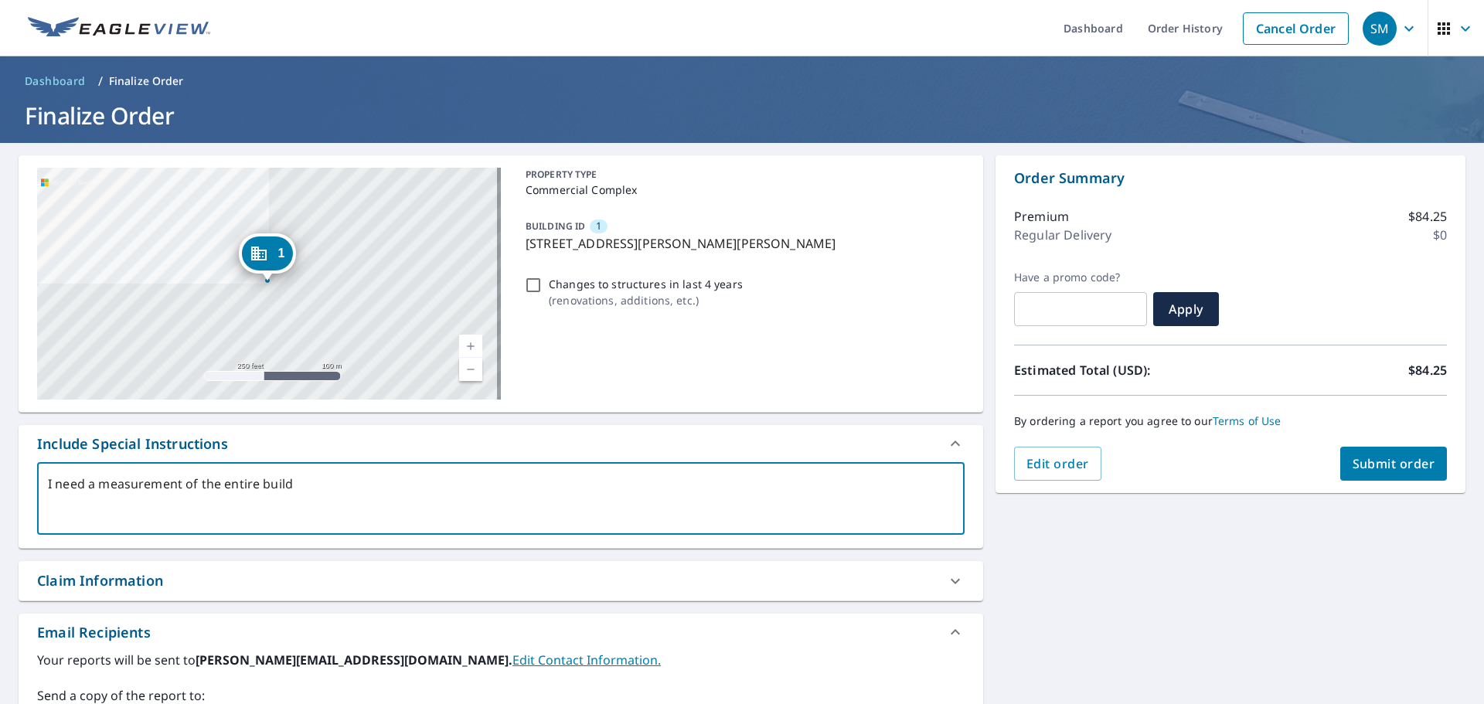
type textarea "x"
type textarea "I need a measurement of the entire buildi"
type textarea "x"
type textarea "I need a measurement of the entire buildin"
type textarea "x"
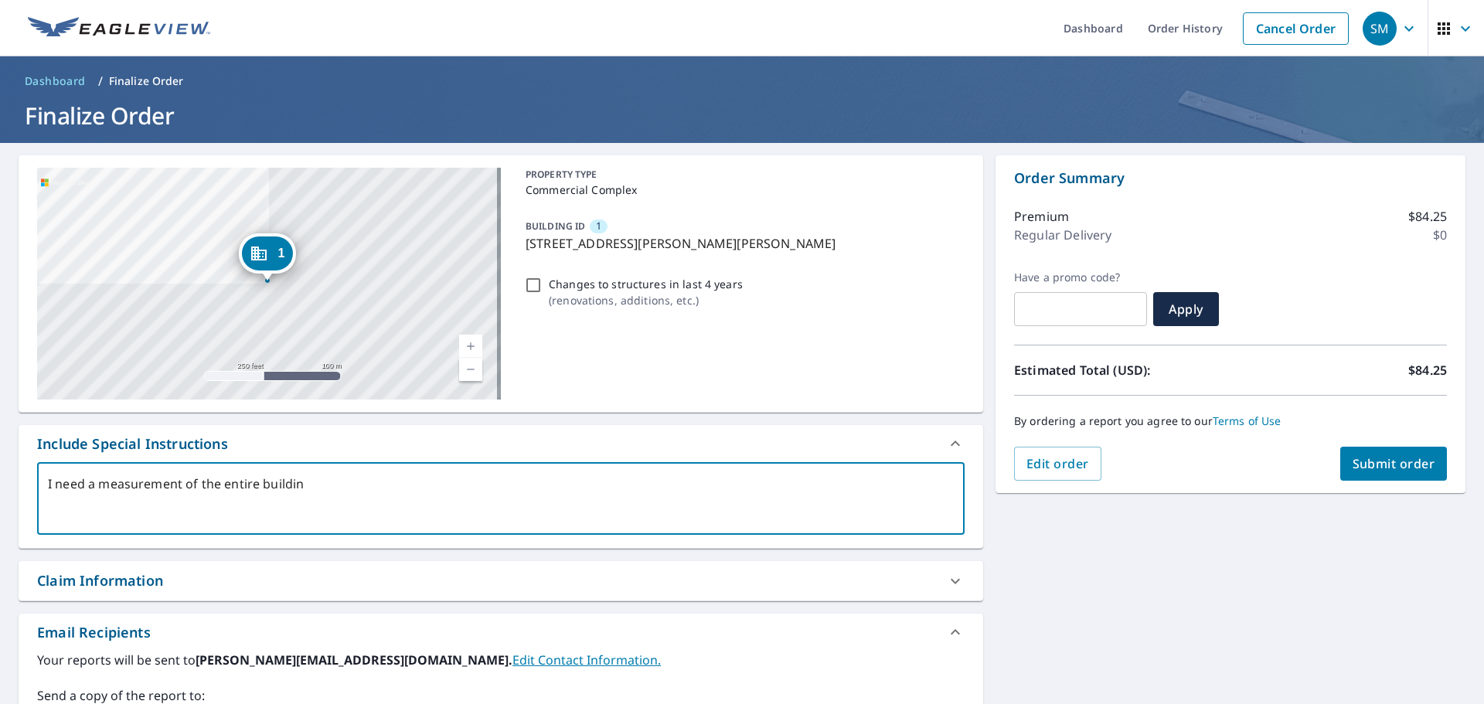
type textarea "I need a measurement of the entire building"
type textarea "x"
type textarea "I need a measurement of the entire building"
type textarea "x"
type textarea "I need a measurement of the entire building a"
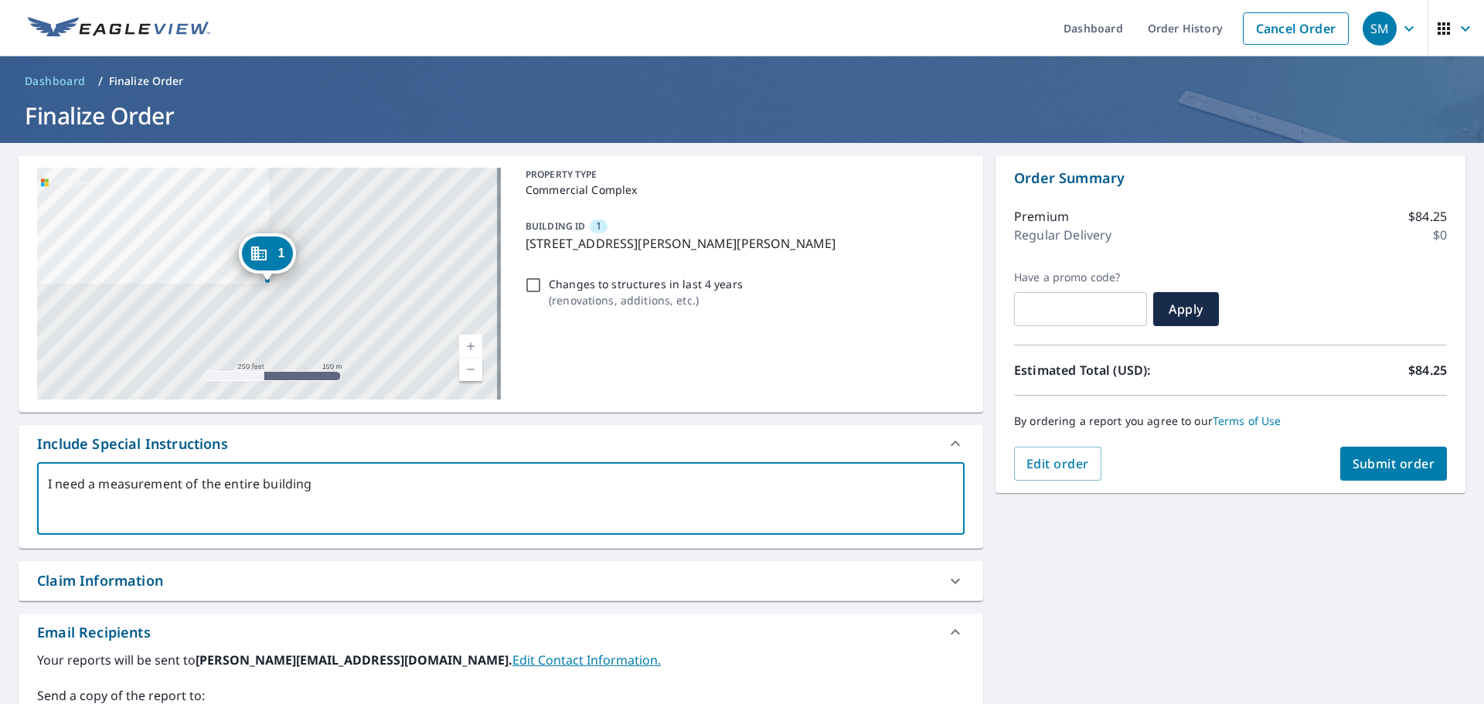
type textarea "x"
type textarea "I need a measurement of the entire building an"
type textarea "x"
type textarea "I need a measurement of the entire building and"
type textarea "x"
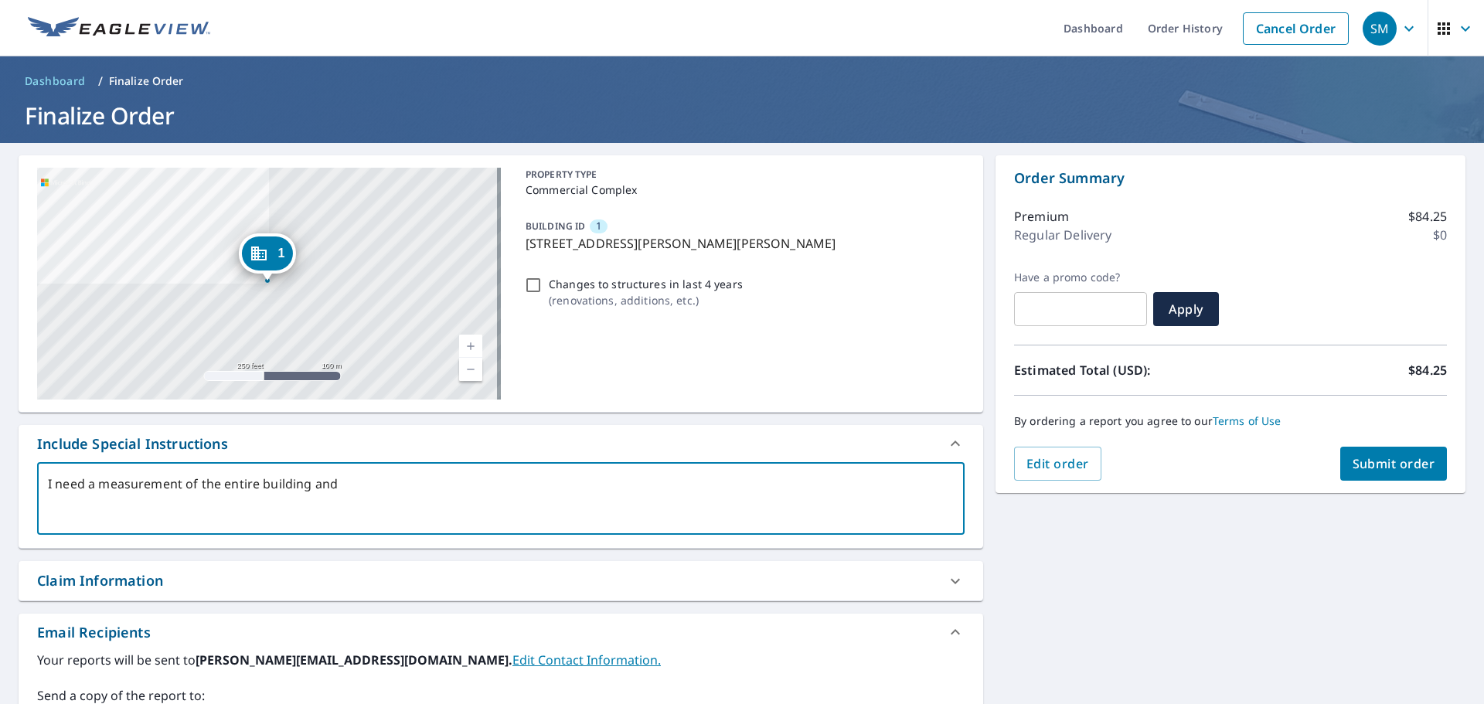
type textarea "I need a measurement of the entire building and"
type textarea "x"
type textarea "I need a measurement of the entire building and n"
type textarea "x"
type textarea "I need a measurement of the entire building and no"
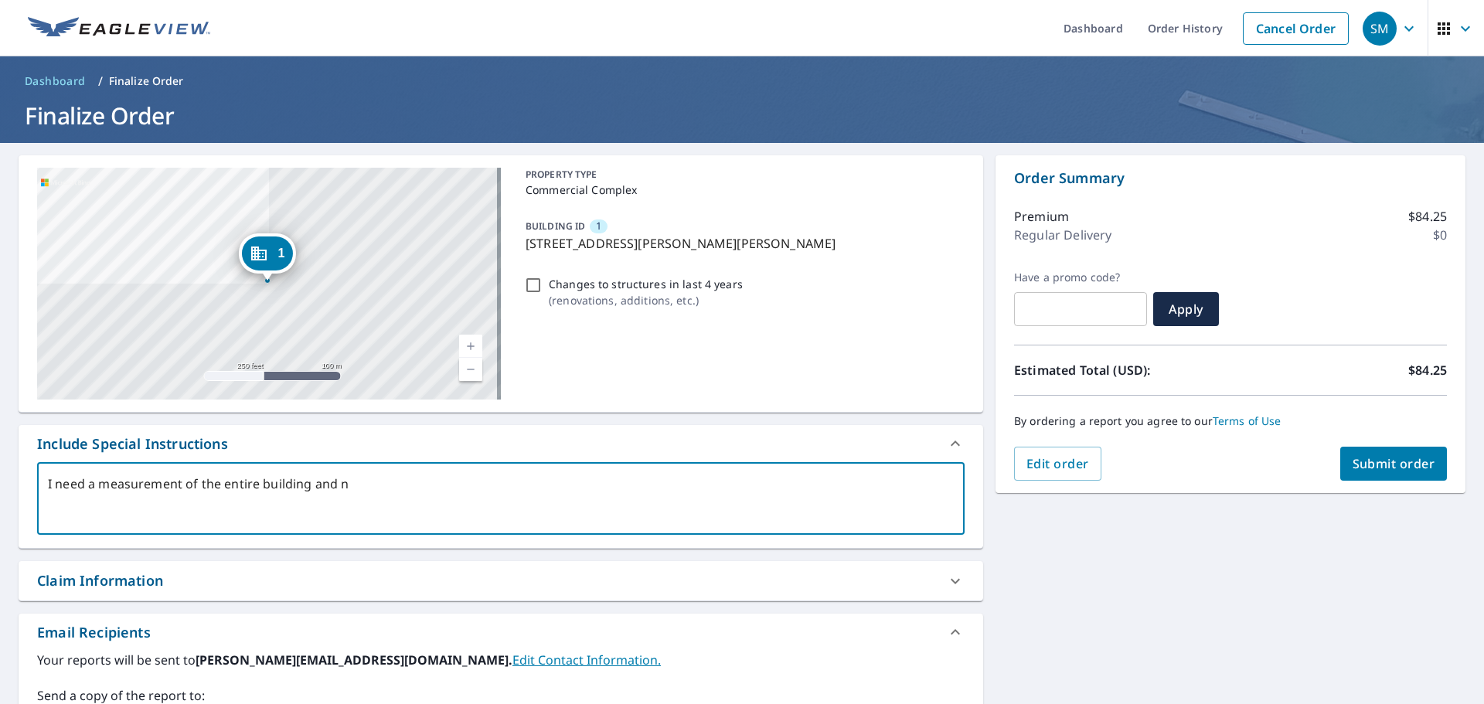
type textarea "x"
type textarea "I need a measurement of the entire building and not"
type textarea "x"
type textarea "I need a measurement of the entire building and not"
type textarea "x"
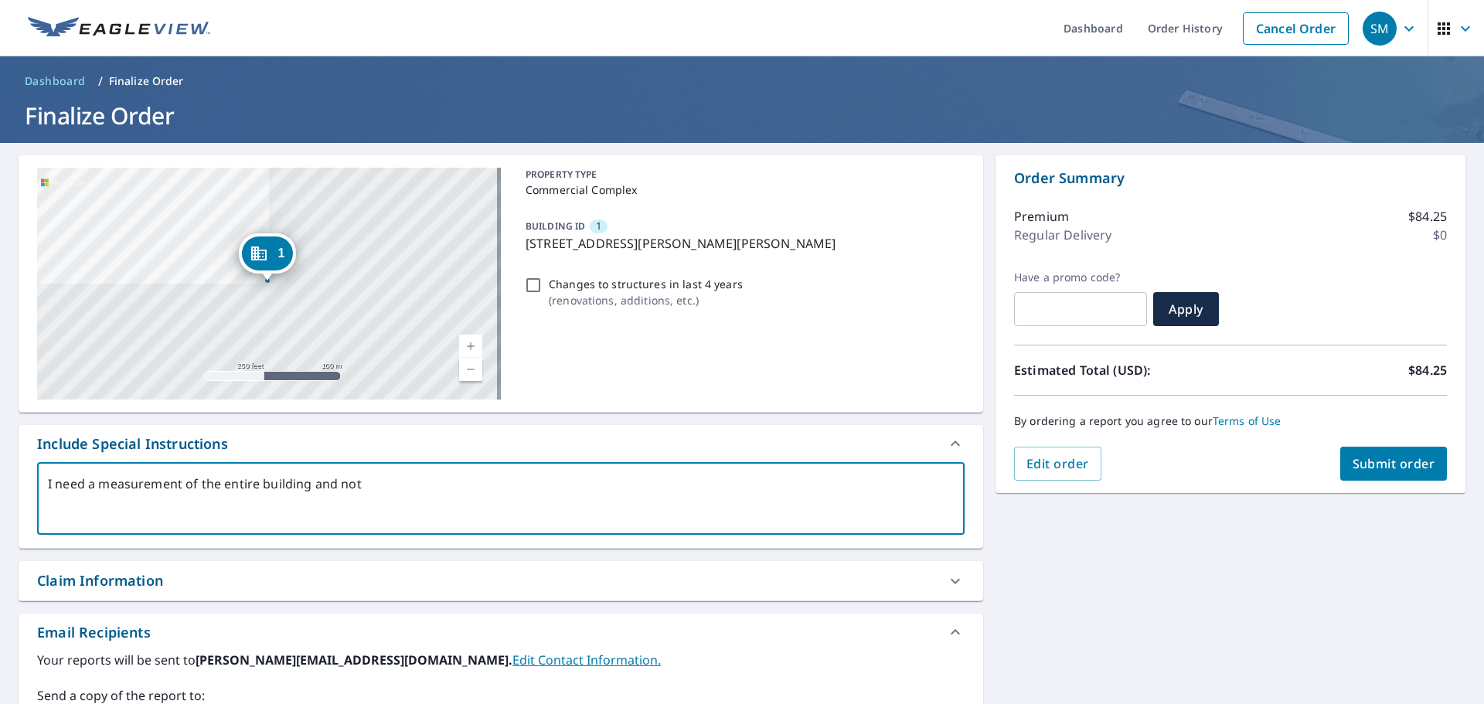
type textarea "I need a measurement of the entire building and not j"
type textarea "x"
type textarea "I need a measurement of the entire building and not ju"
type textarea "x"
type textarea "I need a measurement of the entire building and not jus"
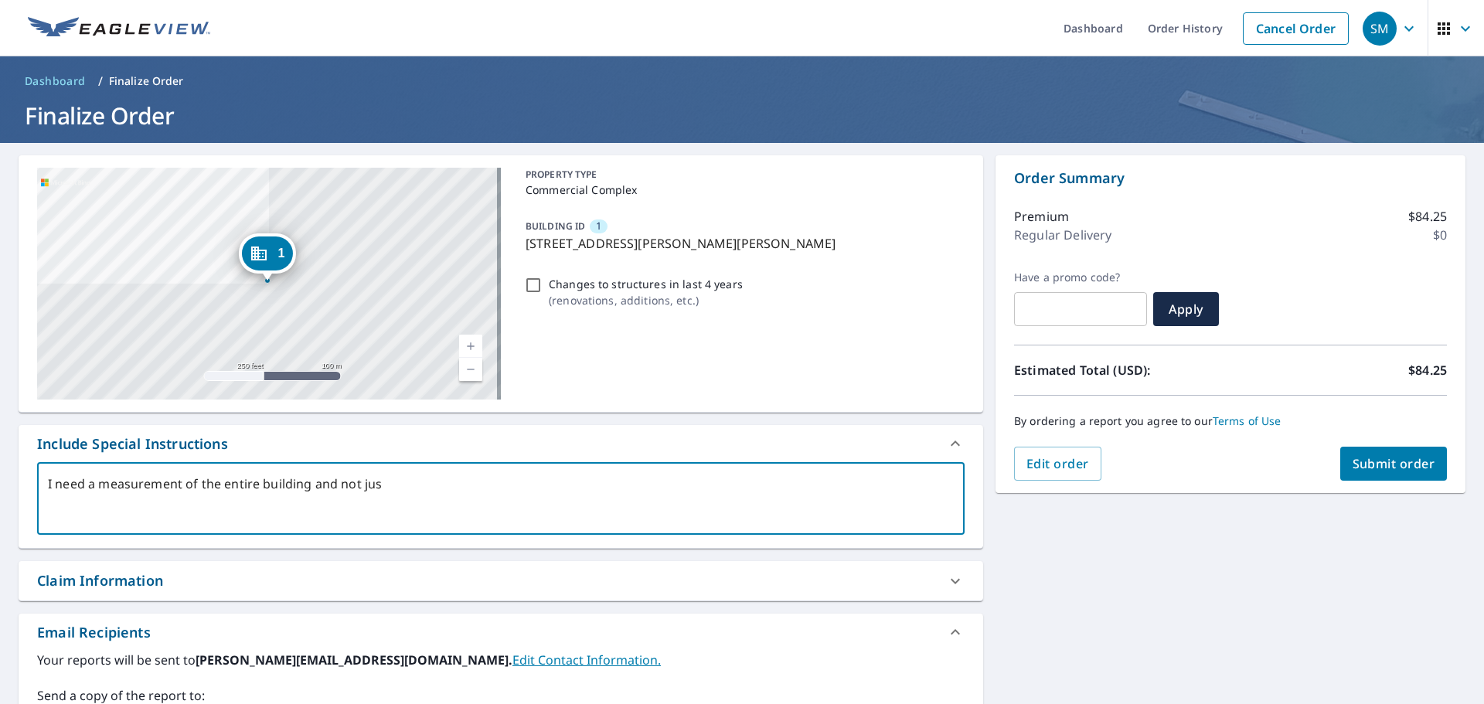
type textarea "x"
type textarea "I need a measurement of the entire building and not just"
type textarea "x"
type textarea "I need a measurement of the entire building and not justt"
type textarea "x"
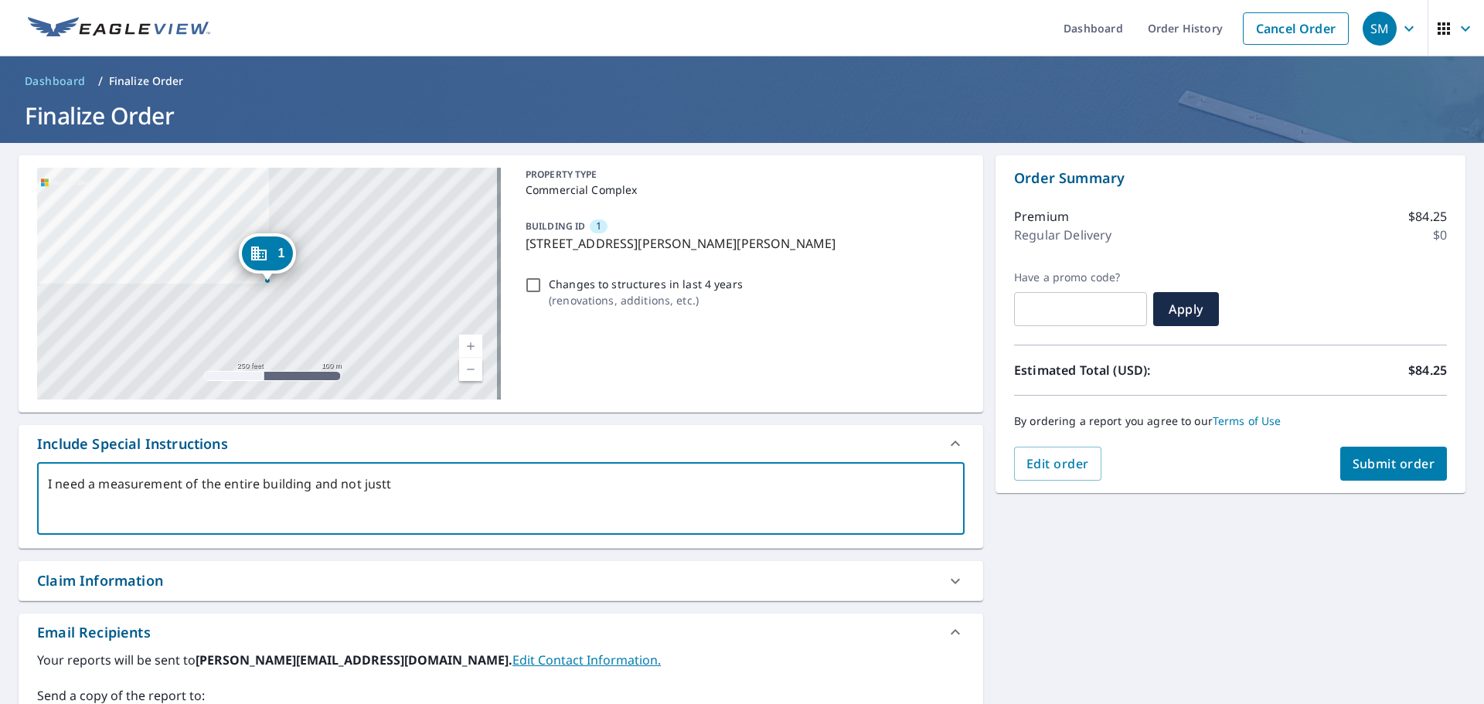
type textarea "I need a measurement of the entire building and not justth"
type textarea "x"
type textarea "I need a measurement of the entire building and not justthe"
type textarea "x"
type textarea "I need a measurement of the entire building and not justthe"
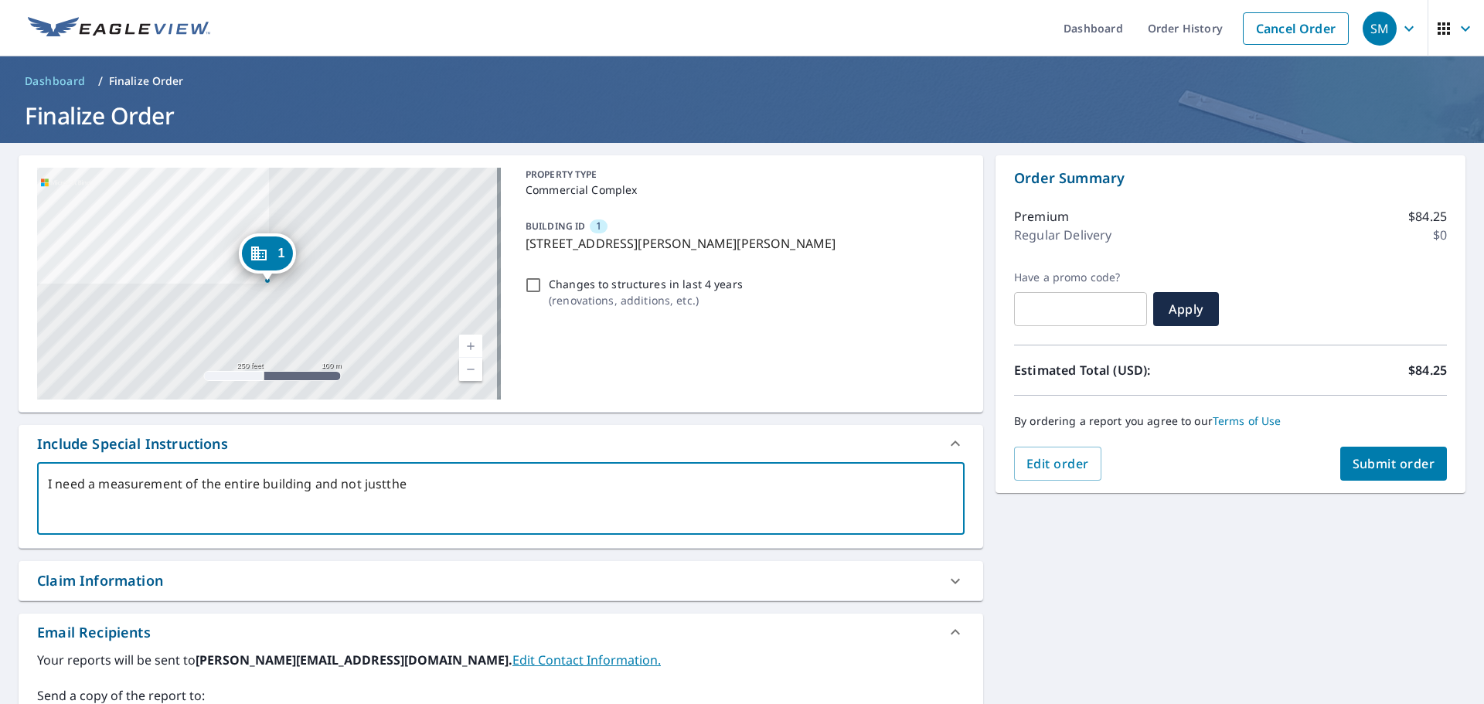
type textarea "x"
type textarea "I need a measurement of the entire building and not justthe i"
type textarea "x"
type textarea "I need a measurement of the entire building and not justthe in"
type textarea "x"
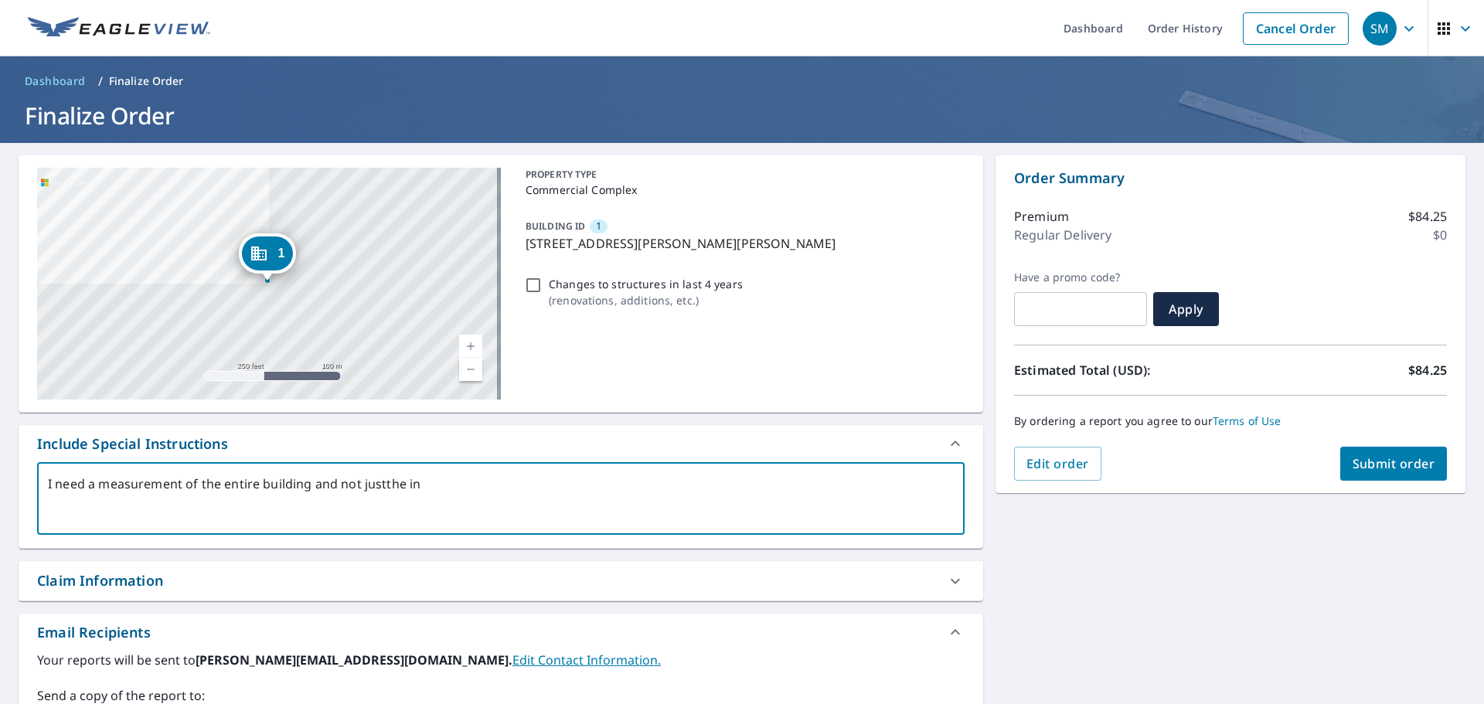
type textarea "I need a measurement of the entire building and not justthe int"
type textarea "x"
type textarea "I need a measurement of the entire building and not justthe int"
type textarea "x"
type textarea "I need a measurement of the entire building and not justthe int"
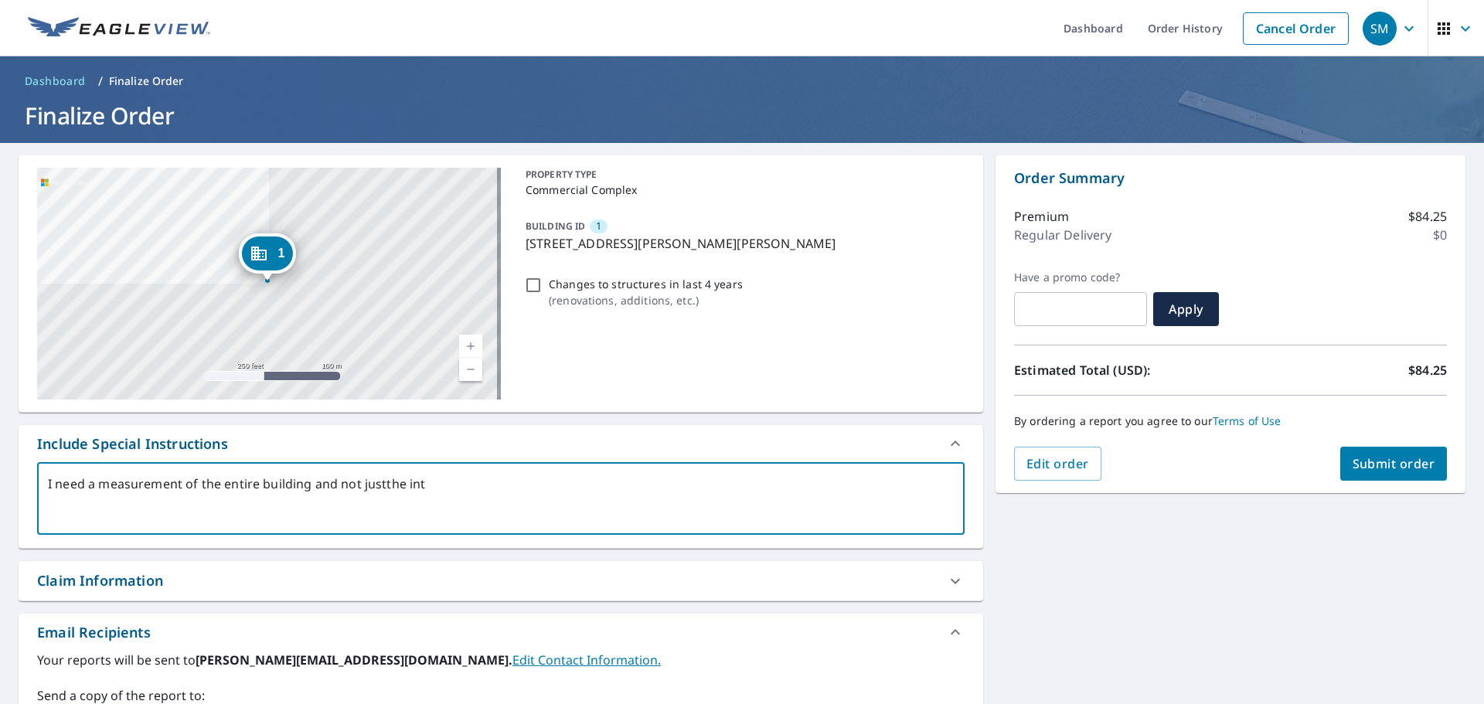
type textarea "x"
type textarea "I need a measurement of the entire building and not justthe in"
type textarea "x"
type textarea "I need a measurement of the entire building and not justthe i"
type textarea "x"
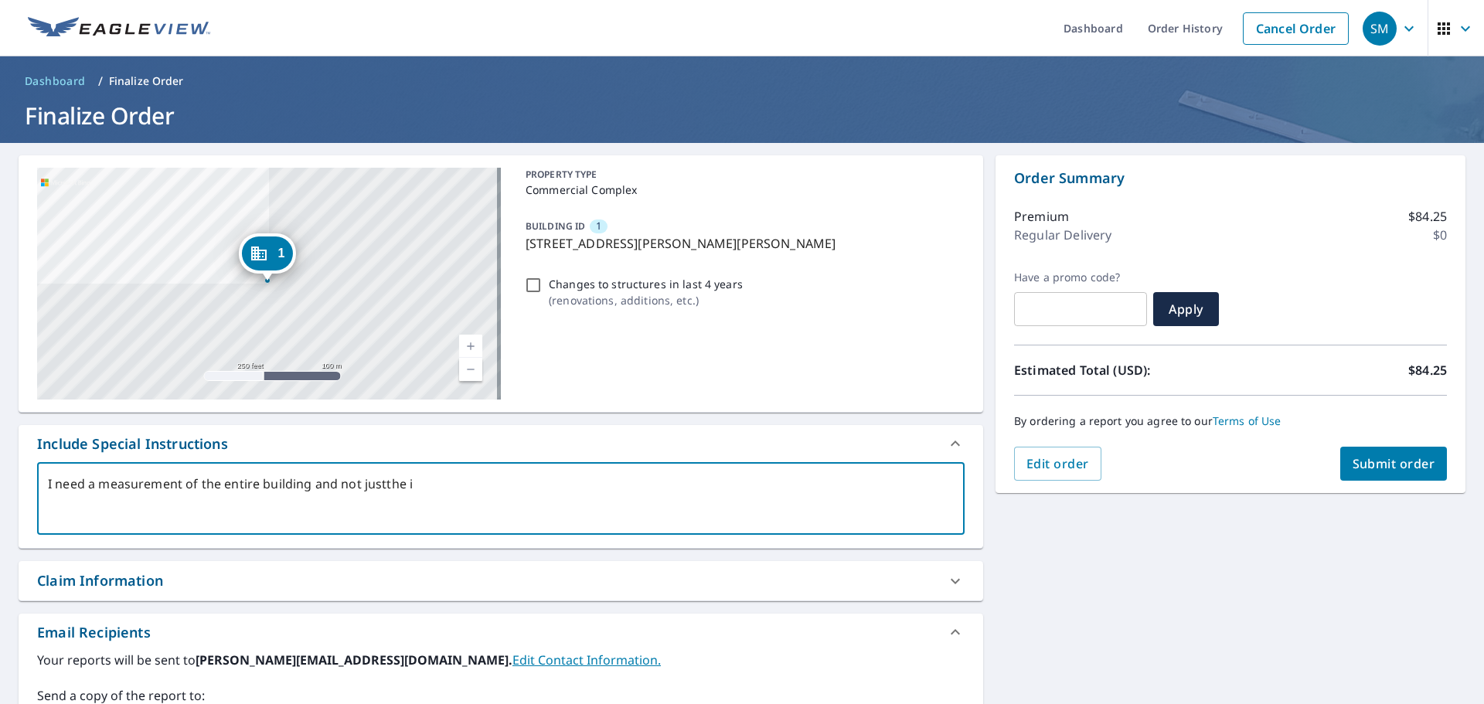
type textarea "I need a measurement of the entire building and not justthe"
type textarea "x"
type textarea "I need a measurement of the entire building and not justthe u"
type textarea "x"
type textarea "I need a measurement of the entire building and not justthe un"
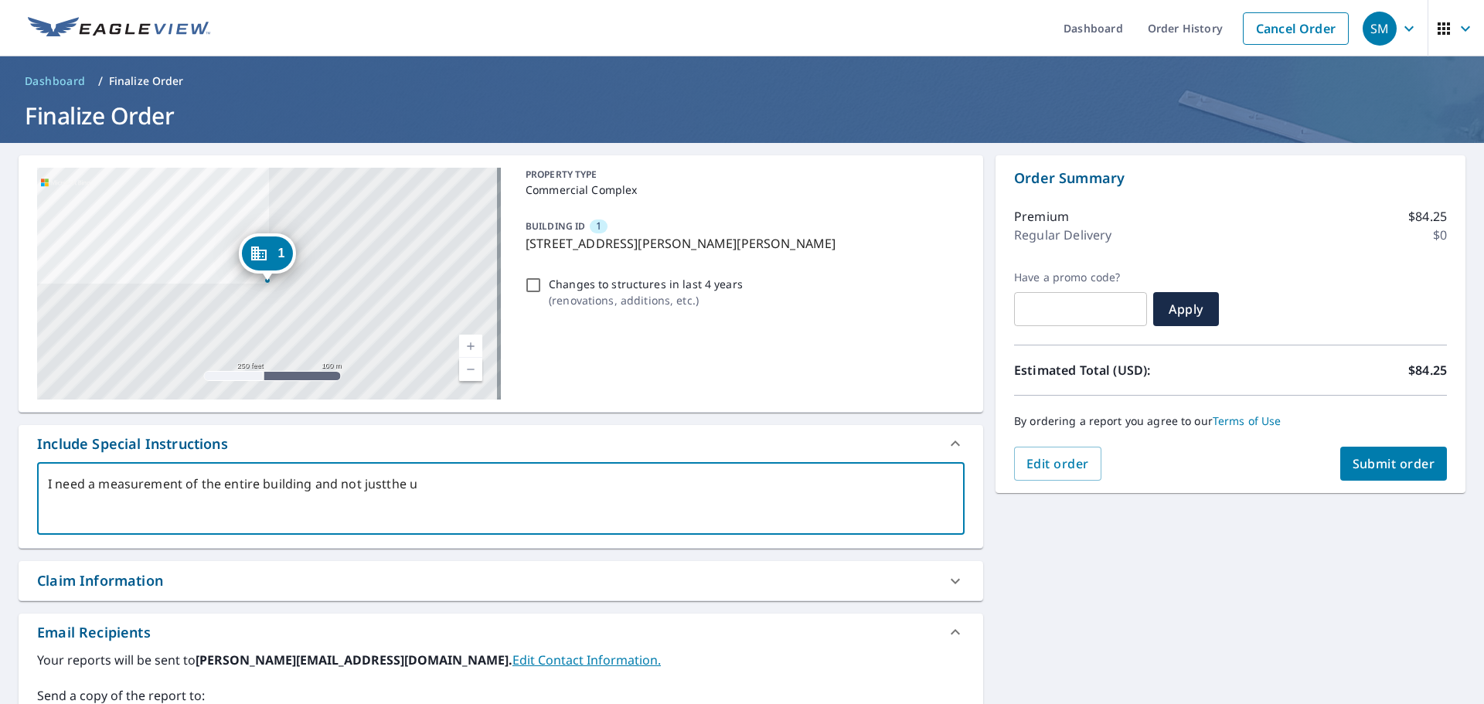
type textarea "x"
type textarea "I need a measurement of the entire building and not justthe uniu"
type textarea "x"
type textarea "I need a measurement of the entire building and not justthe uniut"
type textarea "x"
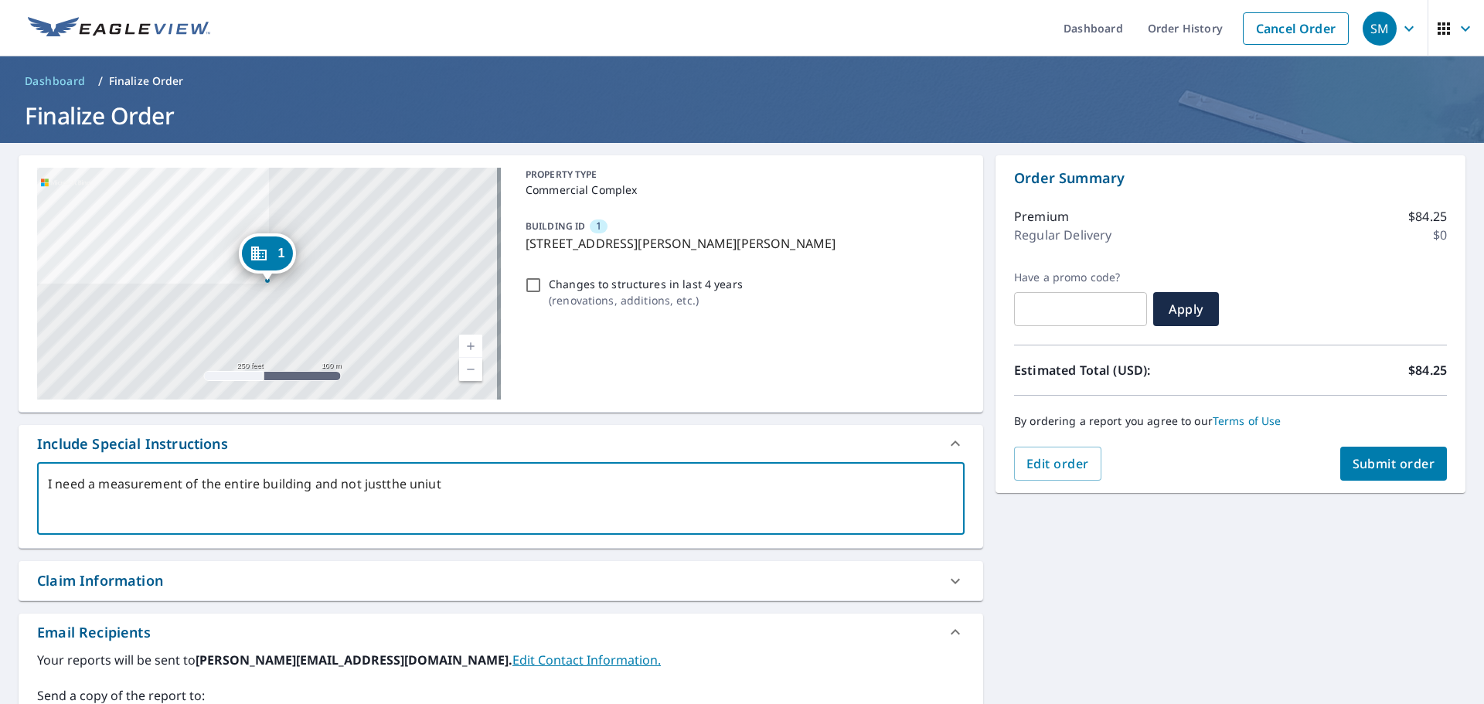
type textarea "I need a measurement of the entire building and not justthe uniut"
type textarea "x"
type textarea "I need a measurement of the entire building and not justthe uniut"
type textarea "x"
type textarea "I need a measurement of the entire building and not justthe uniu"
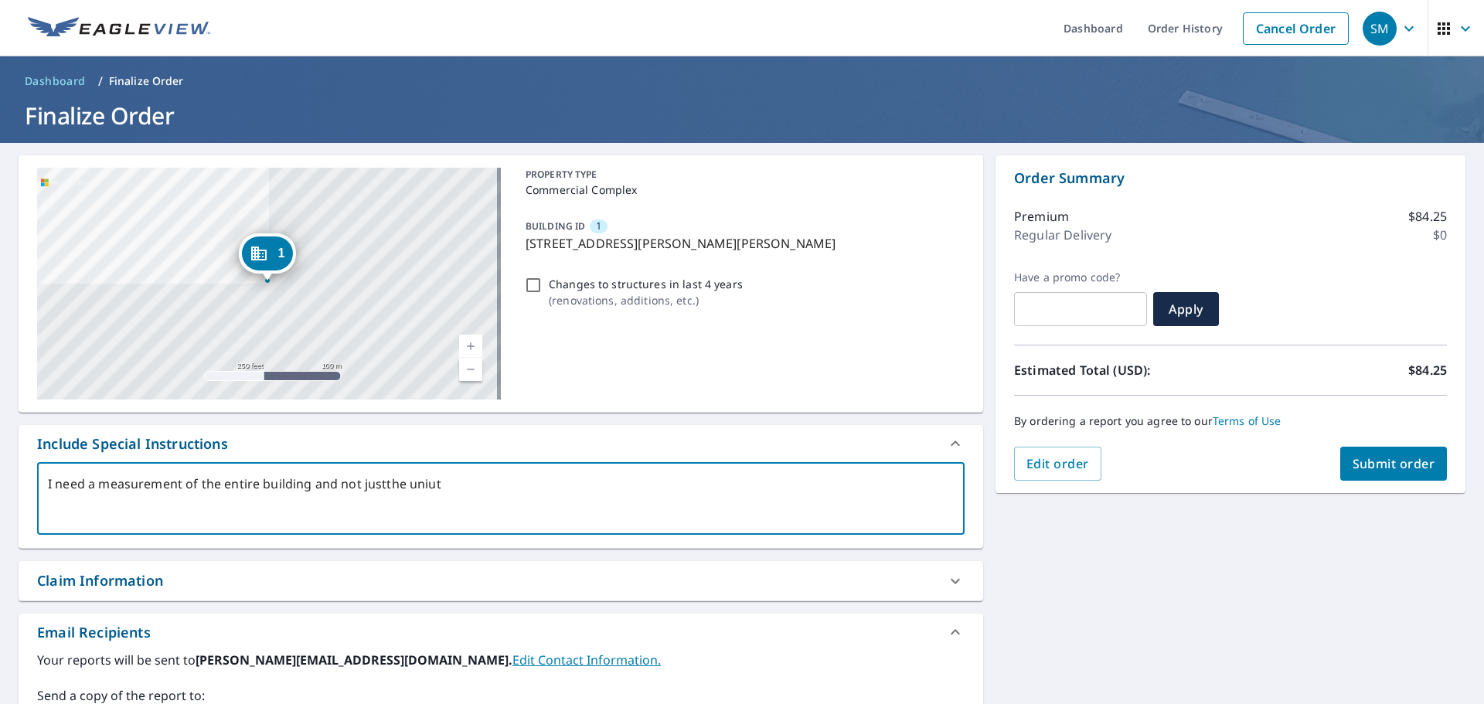
type textarea "x"
type textarea "I need a measurement of the entire building and not justthe uni"
type textarea "x"
type textarea "I need a measurement of the entire building and not justthe unit"
type textarea "x"
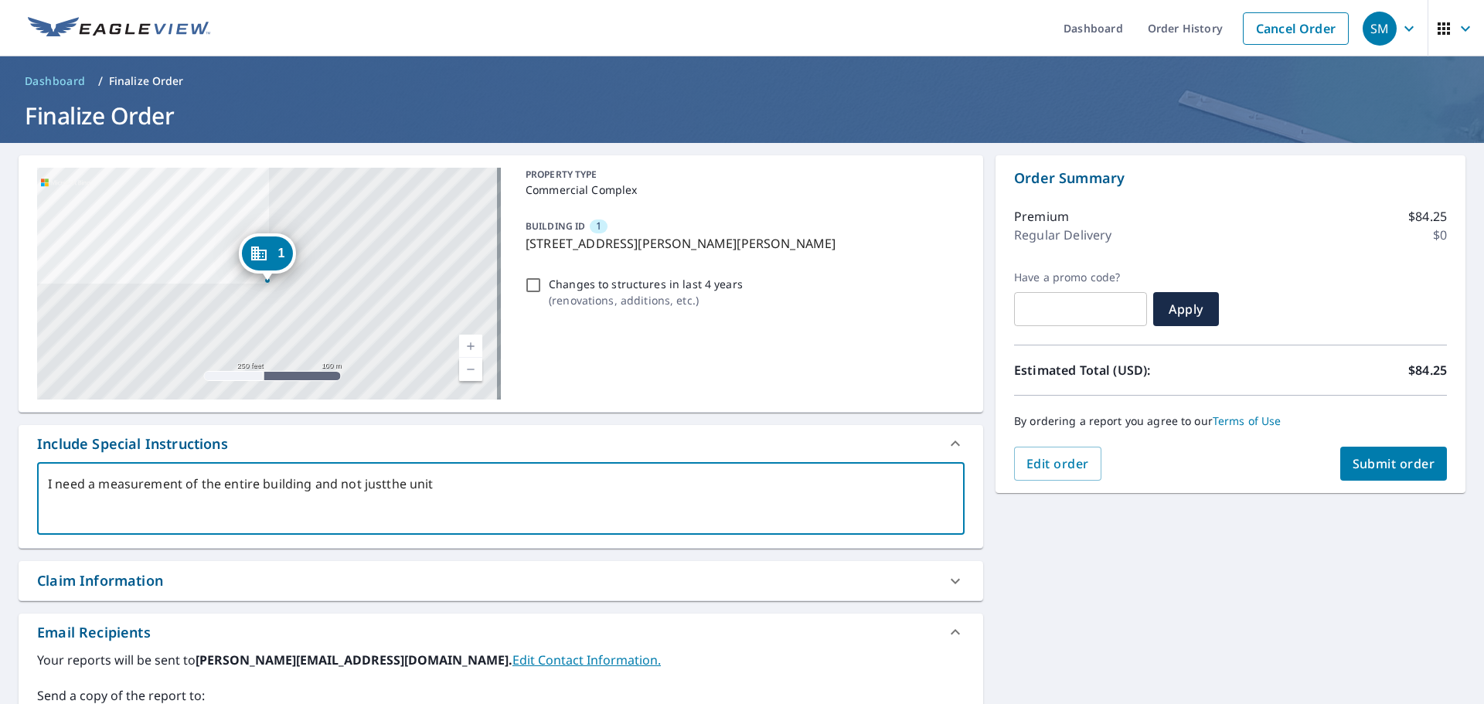
type textarea "I need a measurement of the entire building and not justthe unit"
type textarea "x"
click at [382, 487] on textarea "I need a measurement of the entire building and not justthe unit" at bounding box center [501, 499] width 906 height 44
type textarea "I need a measurement of the entire building and not just the unit"
type textarea "x"
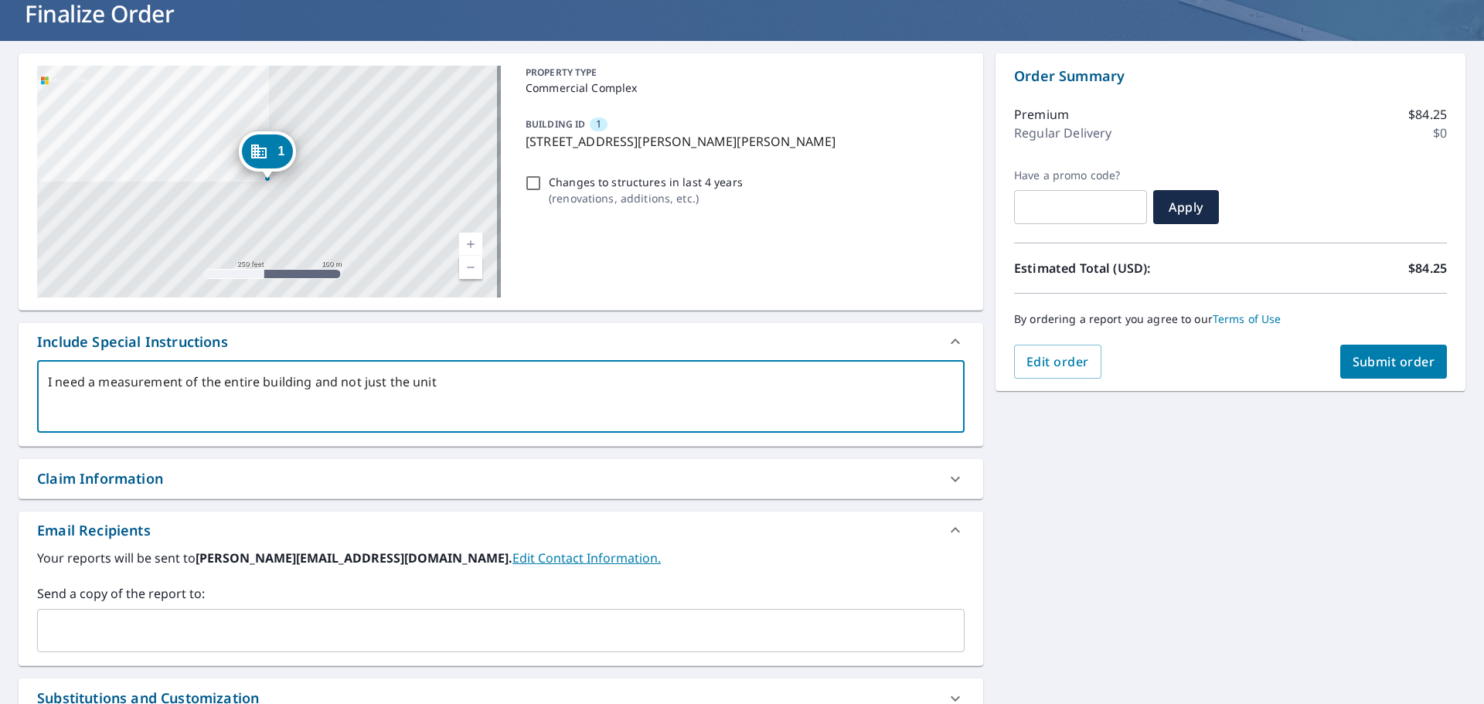
scroll to position [232, 0]
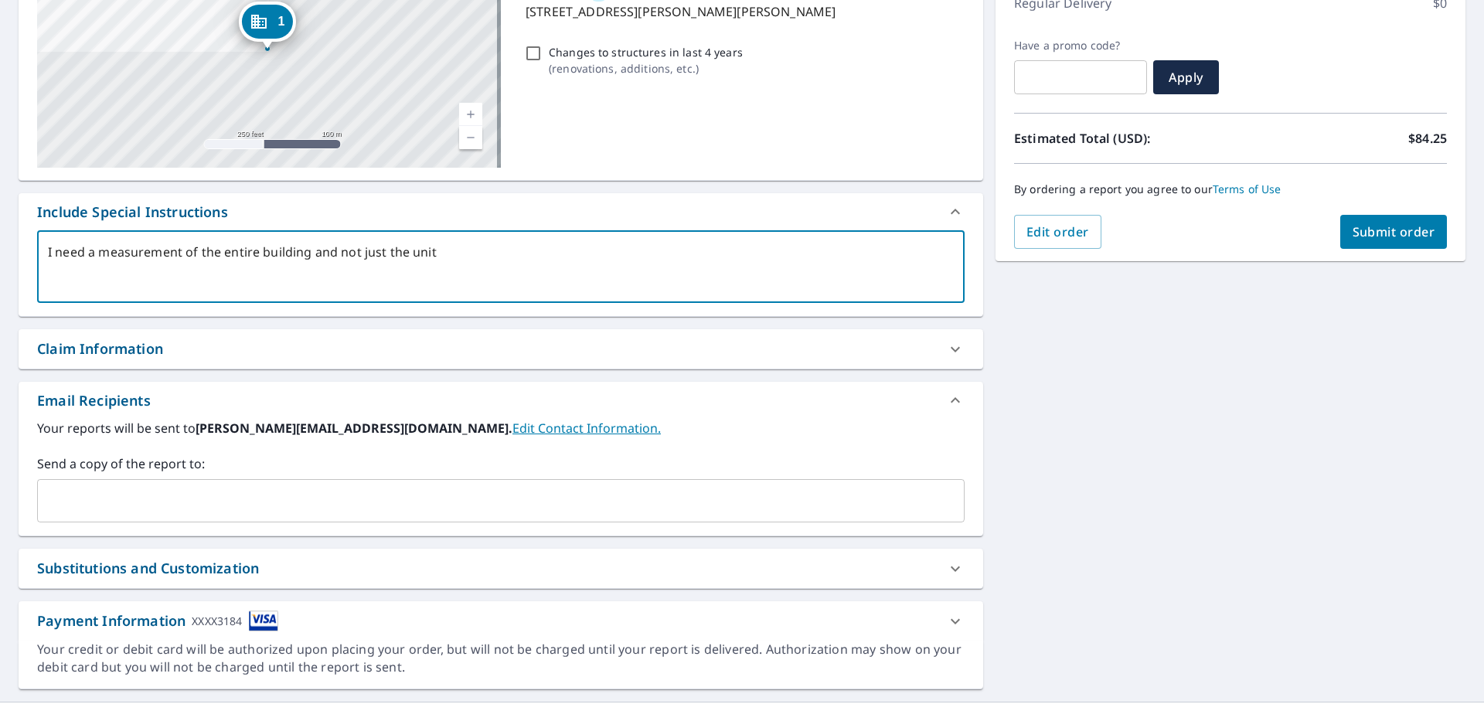
type textarea "I need a measurement of the entire building and not just the unit"
type textarea "x"
click at [200, 512] on input "text" at bounding box center [489, 500] width 890 height 29
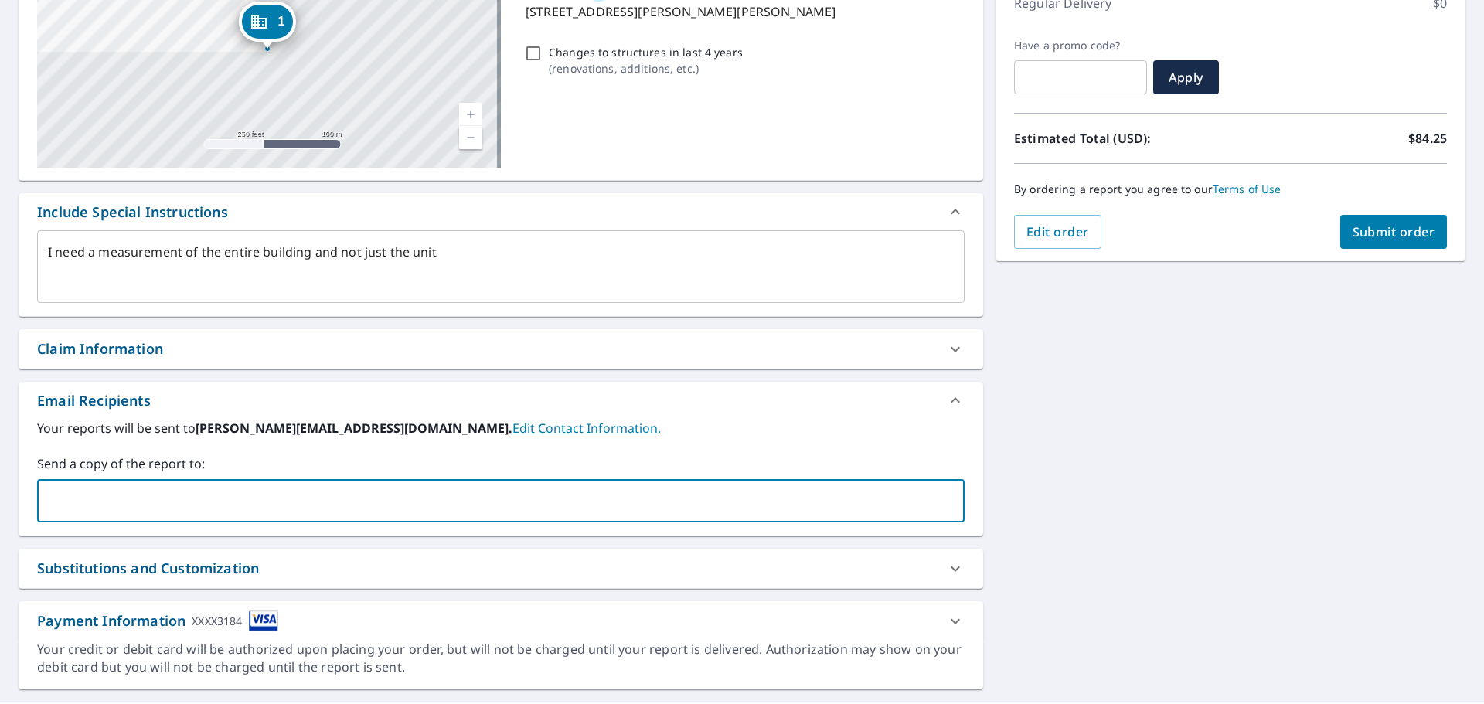
type input "[EMAIL_ADDRESS][DOMAIN_NAME]"
type textarea "x"
click at [1358, 233] on span "Submit order" at bounding box center [1393, 231] width 83 height 17
type textarea "x"
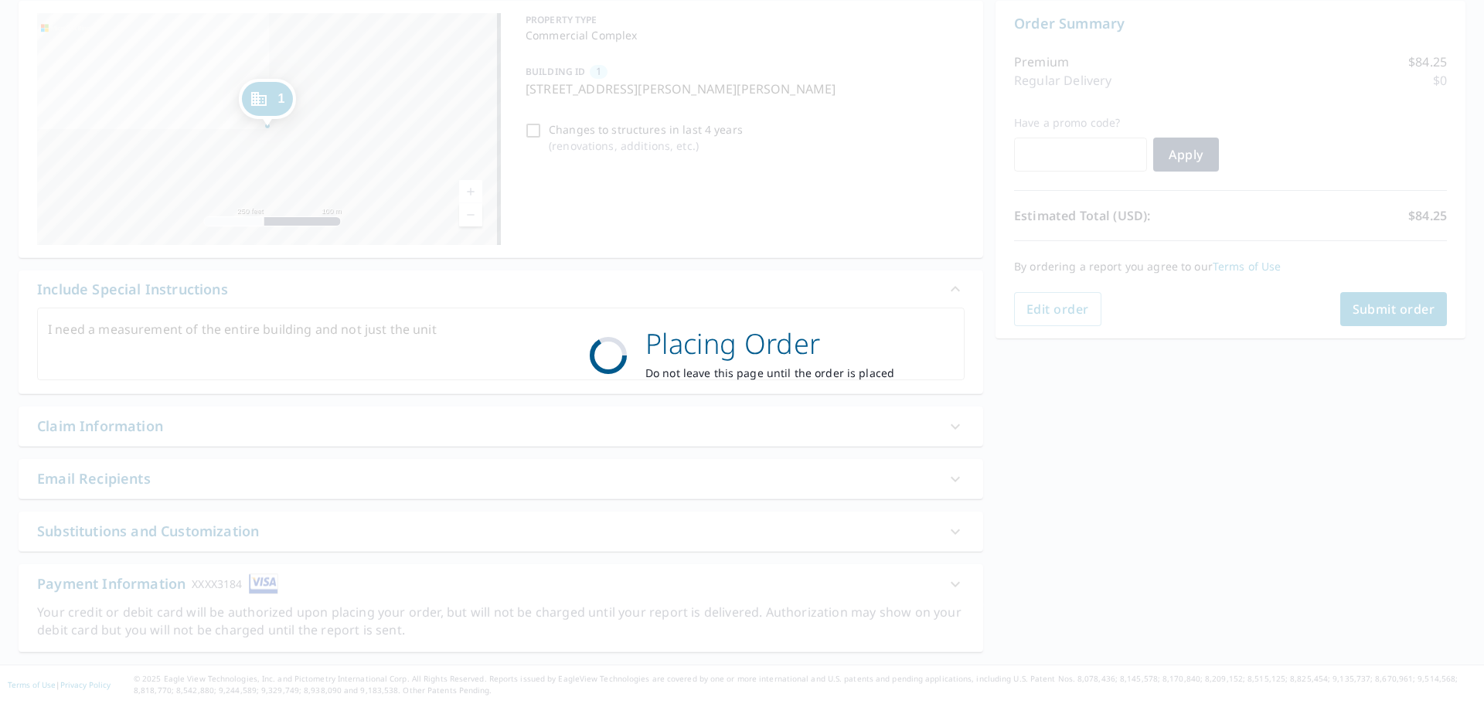
scroll to position [155, 0]
